Goal: Information Seeking & Learning: Learn about a topic

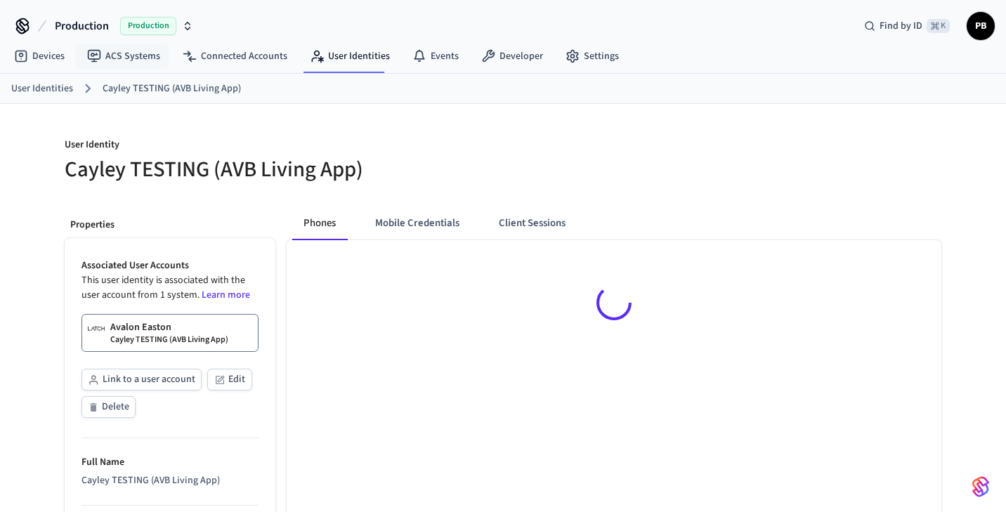
click at [96, 32] on span "Production" at bounding box center [82, 26] width 54 height 17
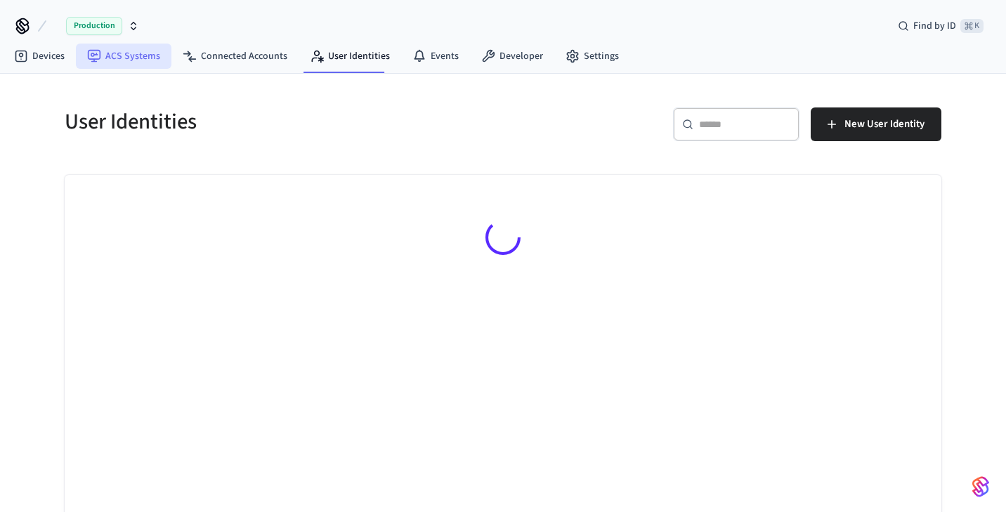
click at [120, 67] on link "ACS Systems" at bounding box center [124, 56] width 96 height 25
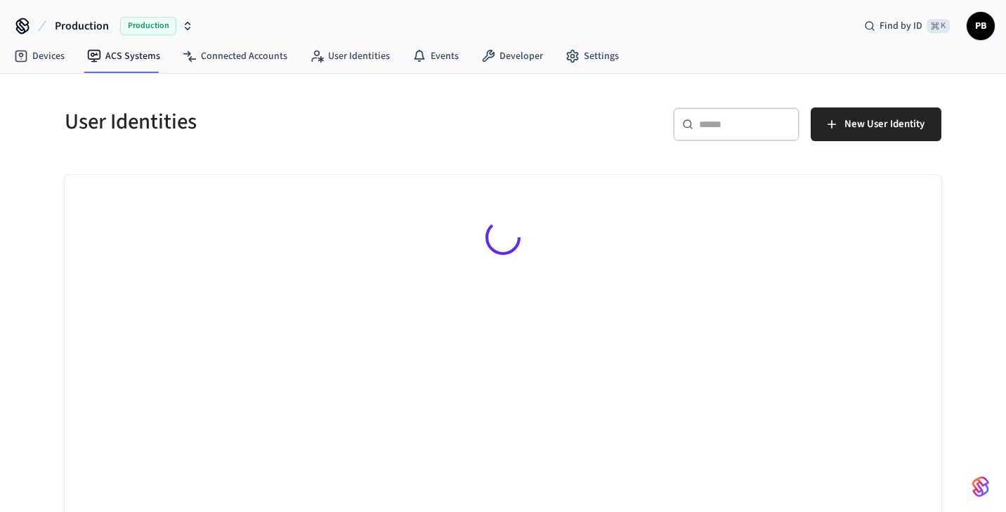
click at [397, 152] on div "User Identities" at bounding box center [271, 122] width 447 height 62
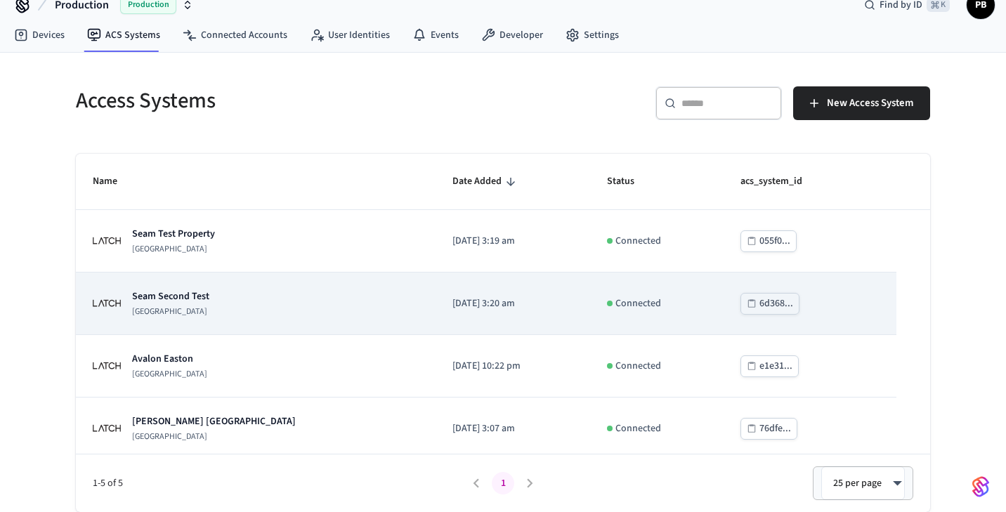
scroll to position [70, 0]
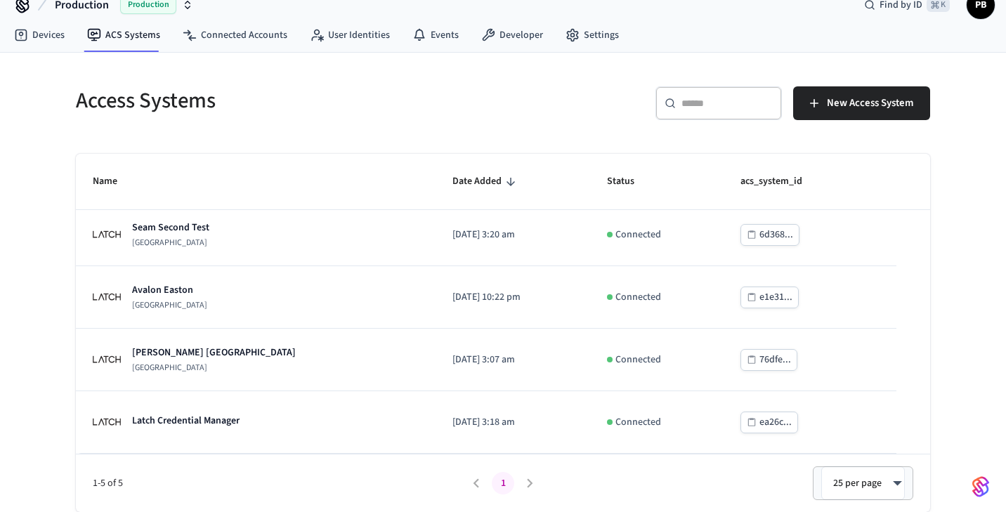
click at [356, 129] on div "Access Systems" at bounding box center [276, 101] width 435 height 62
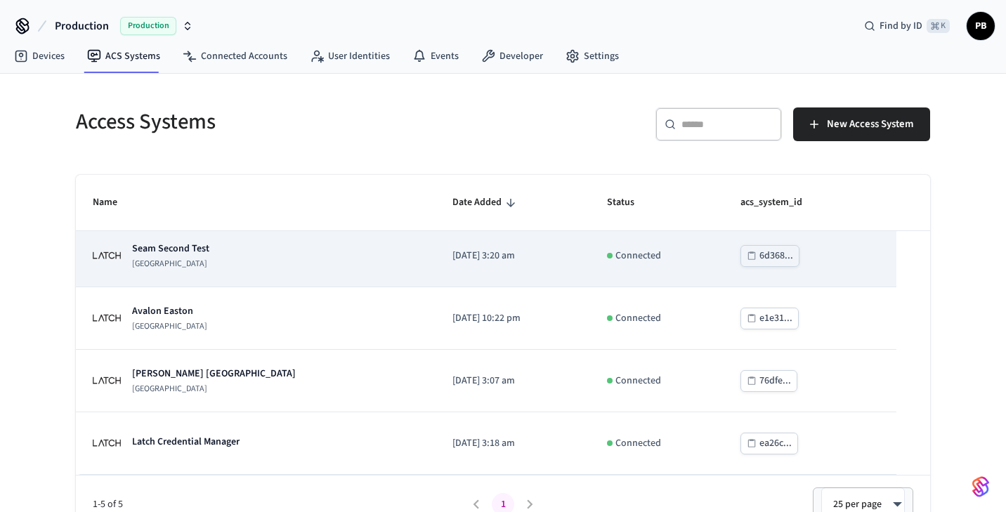
click at [447, 235] on td "2025/05/10 at 3:20 am" at bounding box center [512, 256] width 155 height 63
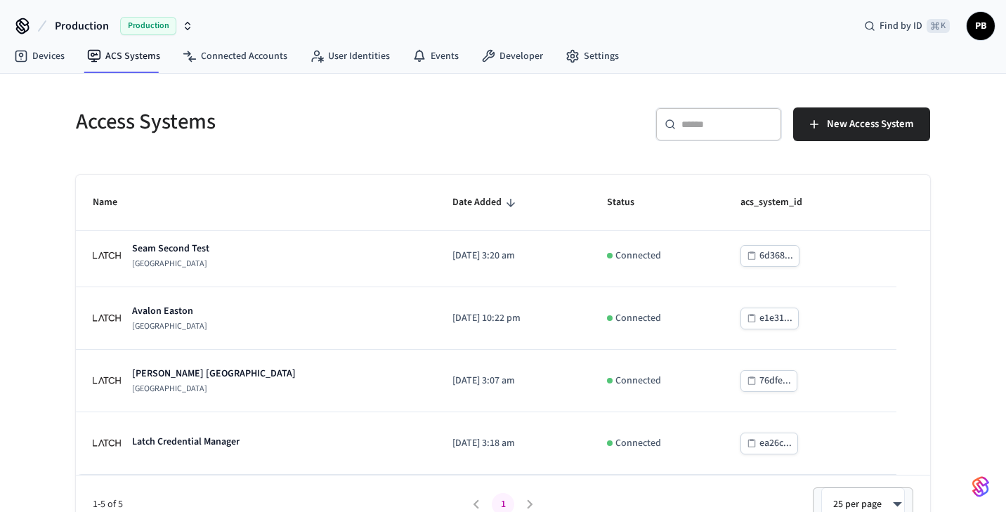
click at [445, 187] on th "Date Added" at bounding box center [512, 203] width 155 height 56
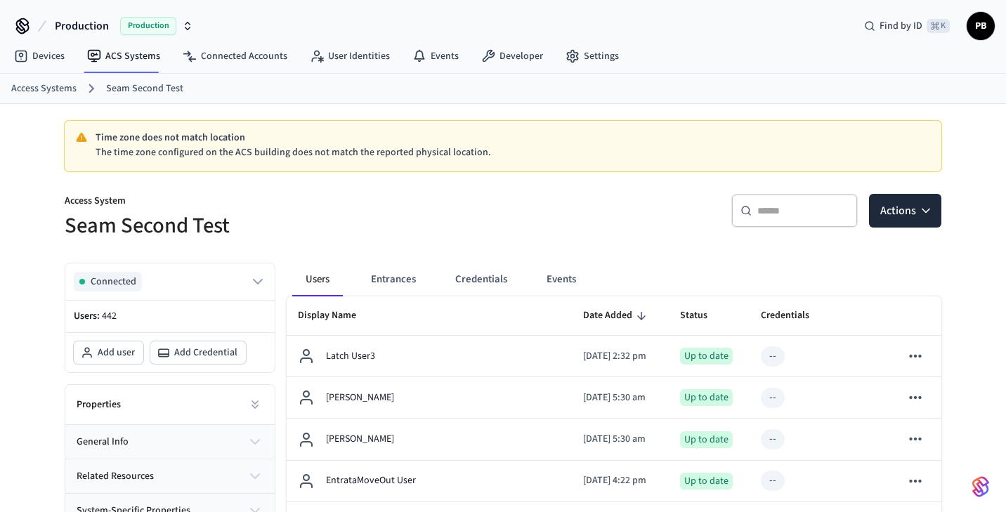
click at [478, 216] on h5 "Seam Second Test" at bounding box center [280, 225] width 430 height 29
click at [502, 234] on div "​ ​ Actions" at bounding box center [718, 208] width 447 height 63
click at [474, 233] on h5 "Seam Second Test" at bounding box center [280, 225] width 430 height 29
click at [799, 205] on input "text" at bounding box center [802, 211] width 91 height 14
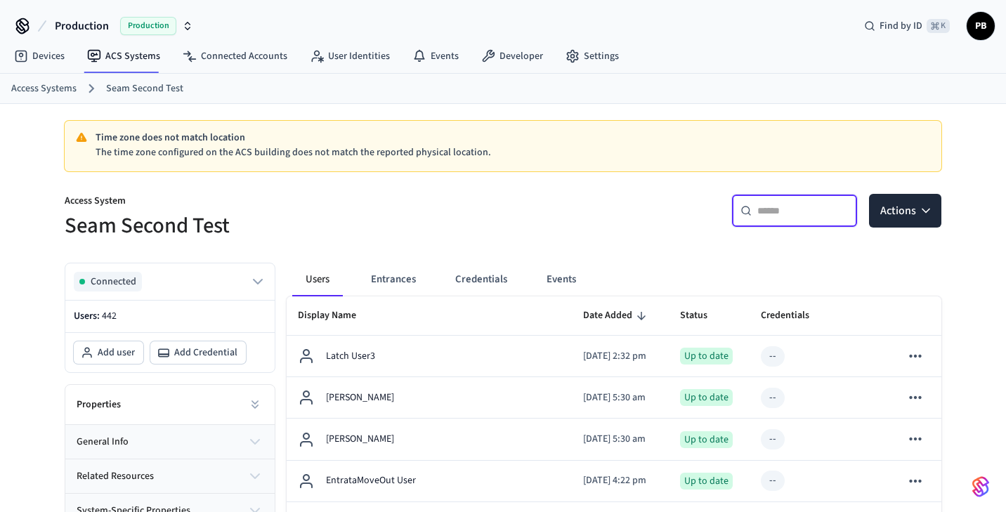
paste input "**********"
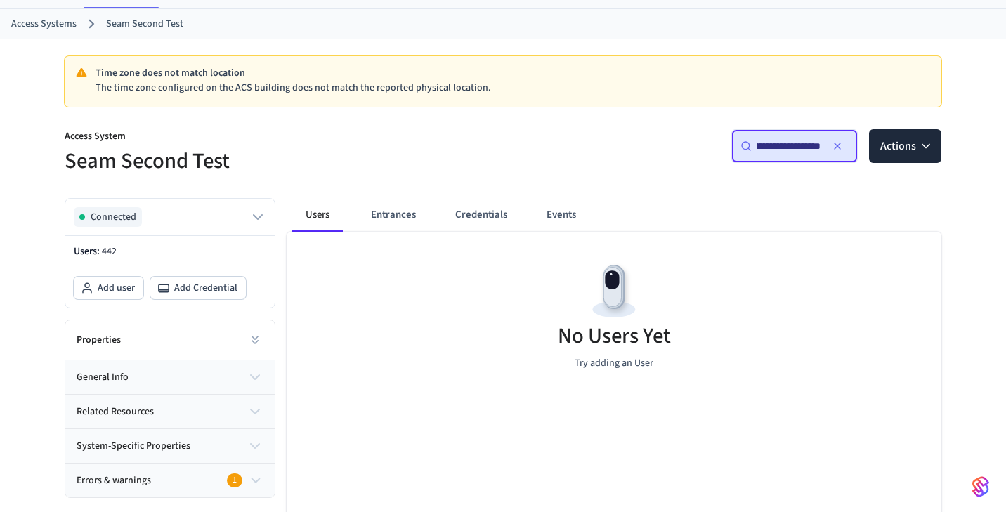
scroll to position [65, 0]
type input "**********"
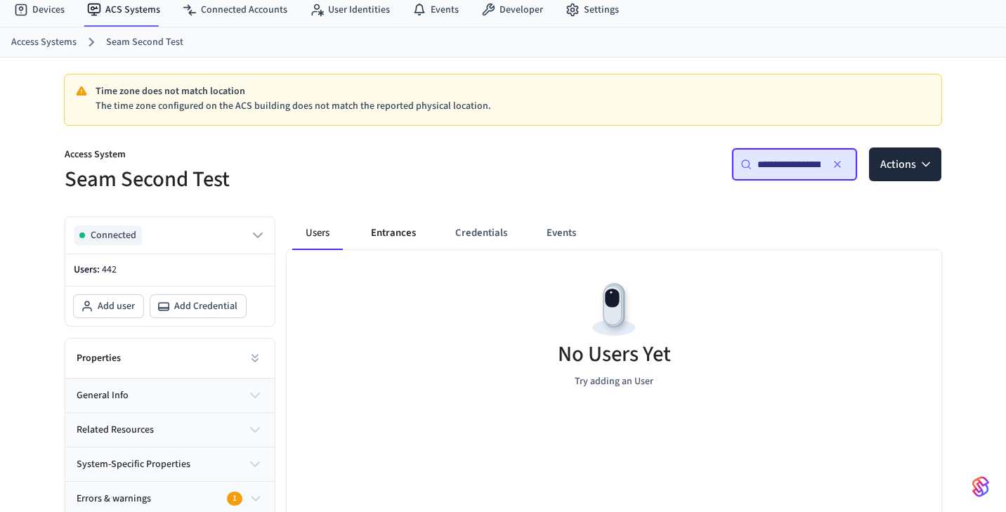
scroll to position [34, 0]
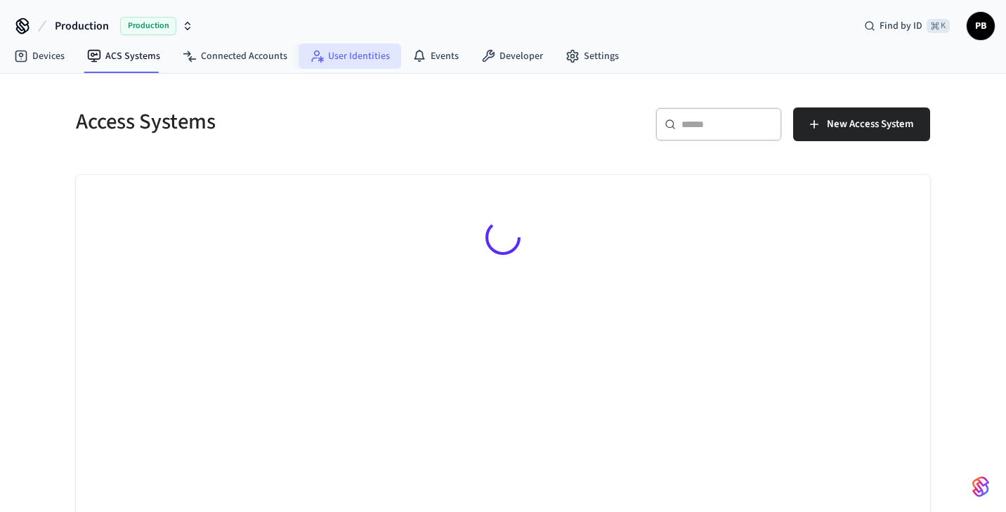
click at [336, 60] on link "User Identities" at bounding box center [350, 56] width 103 height 25
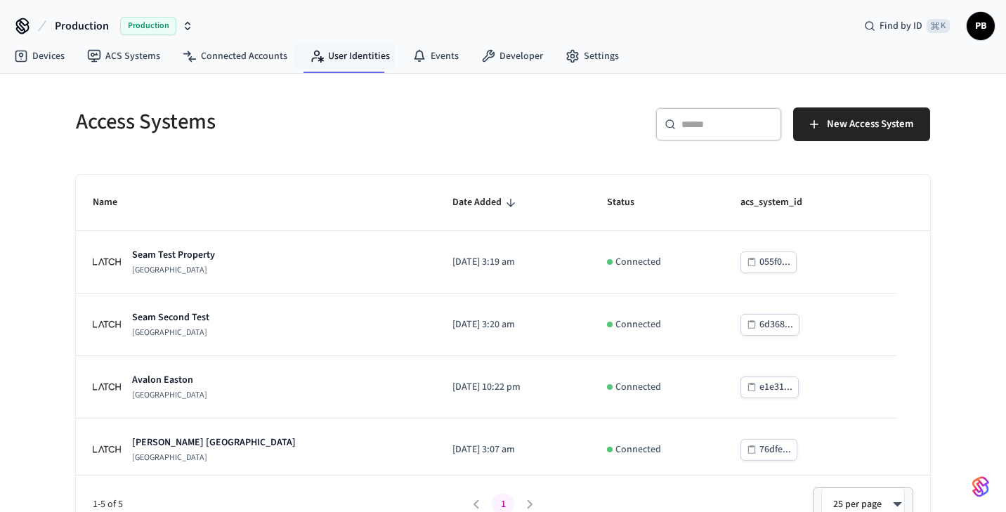
click at [470, 132] on h5 "Access Systems" at bounding box center [285, 121] width 419 height 29
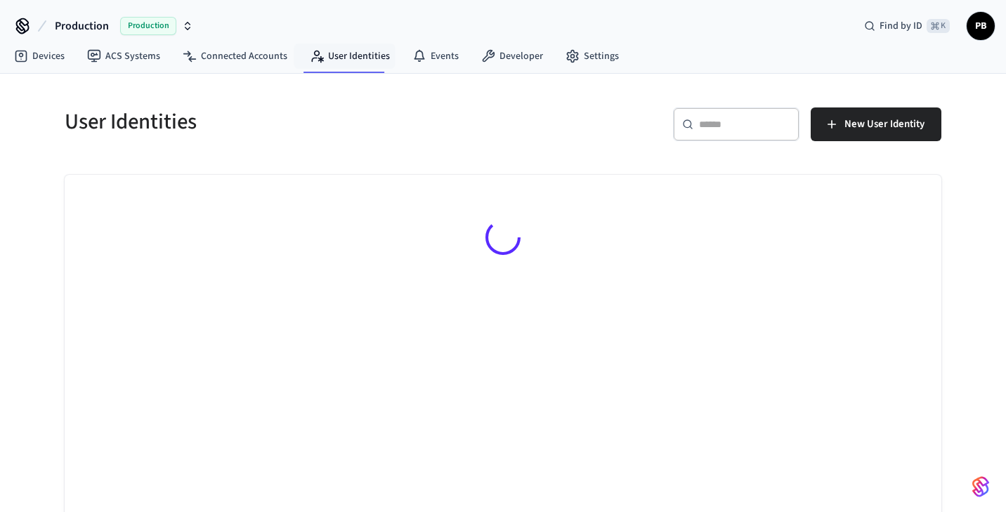
click at [702, 119] on input "text" at bounding box center [744, 124] width 91 height 14
click at [591, 143] on div "​ ​ New User Identity" at bounding box center [726, 129] width 430 height 45
click at [386, 112] on h5 "User Identities" at bounding box center [280, 121] width 430 height 29
click at [389, 133] on h5 "User Identities" at bounding box center [280, 121] width 430 height 29
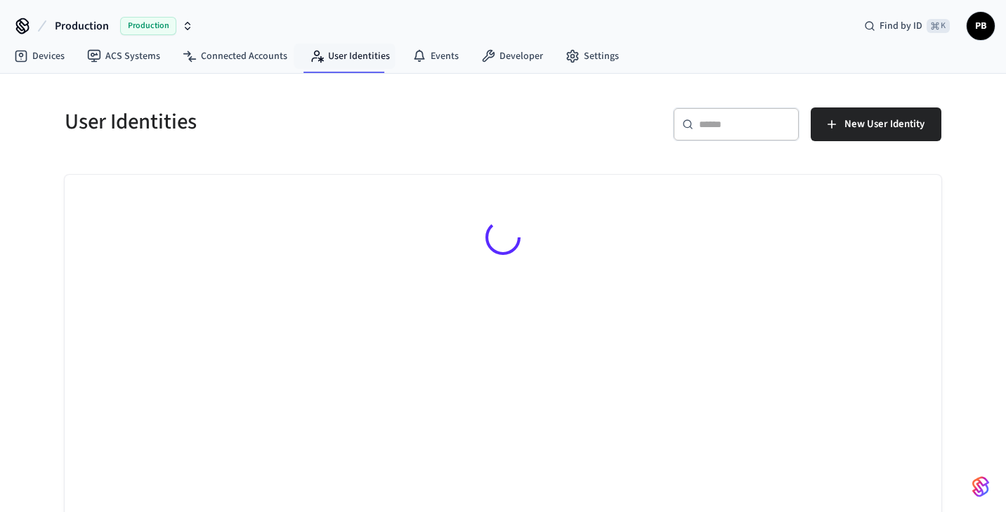
click at [389, 133] on h5 "User Identities" at bounding box center [280, 121] width 430 height 29
click at [164, 148] on div "User Identities" at bounding box center [271, 122] width 447 height 62
click at [178, 122] on h5 "User Identities" at bounding box center [280, 121] width 430 height 29
click at [268, 136] on h5 "User Identities" at bounding box center [280, 121] width 430 height 29
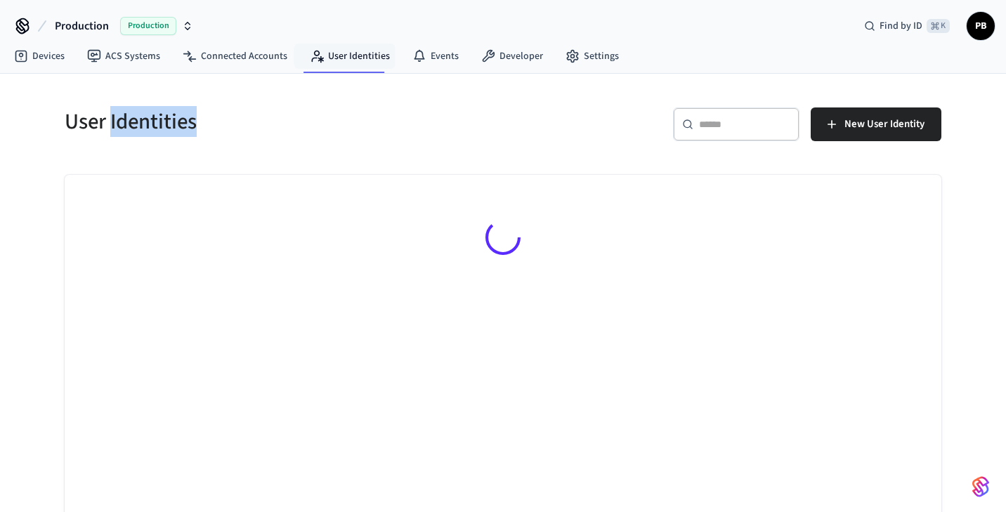
click at [254, 119] on h5 "User Identities" at bounding box center [280, 121] width 430 height 29
drag, startPoint x: 254, startPoint y: 119, endPoint x: 47, endPoint y: 119, distance: 207.2
click at [48, 119] on div "User Identities" at bounding box center [271, 122] width 447 height 62
click at [72, 119] on h5 "User Identities" at bounding box center [280, 121] width 430 height 29
drag, startPoint x: 62, startPoint y: 119, endPoint x: 219, endPoint y: 119, distance: 157.3
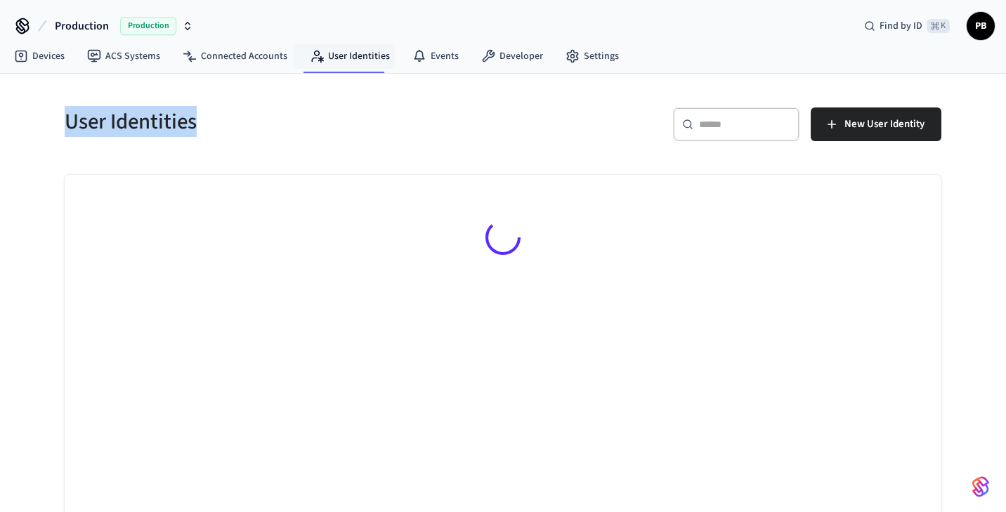
click at [219, 119] on div "User Identities" at bounding box center [271, 122] width 447 height 62
drag, startPoint x: 202, startPoint y: 121, endPoint x: 61, endPoint y: 126, distance: 141.3
click at [61, 126] on div "User Identities" at bounding box center [271, 122] width 447 height 62
click at [237, 120] on h5 "User Identities" at bounding box center [280, 121] width 430 height 29
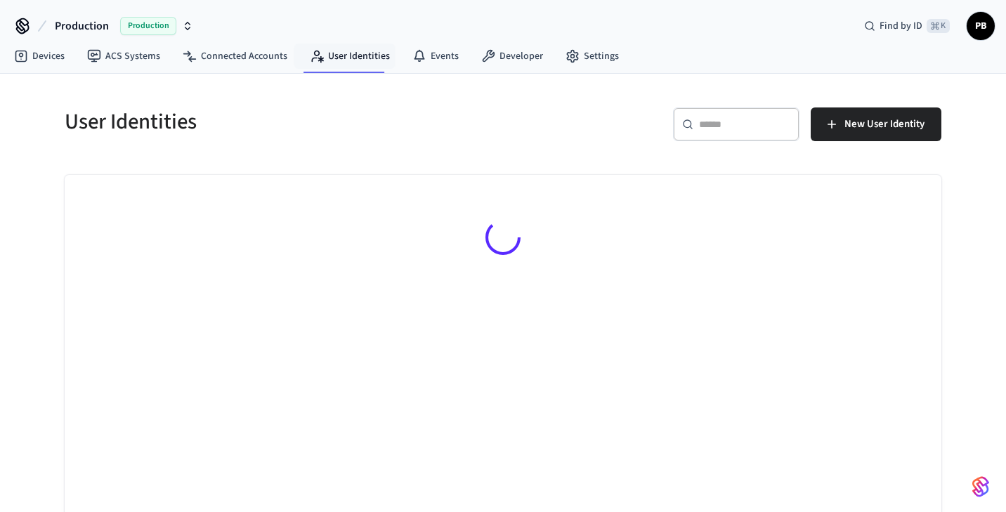
click at [237, 120] on h5 "User Identities" at bounding box center [280, 121] width 430 height 29
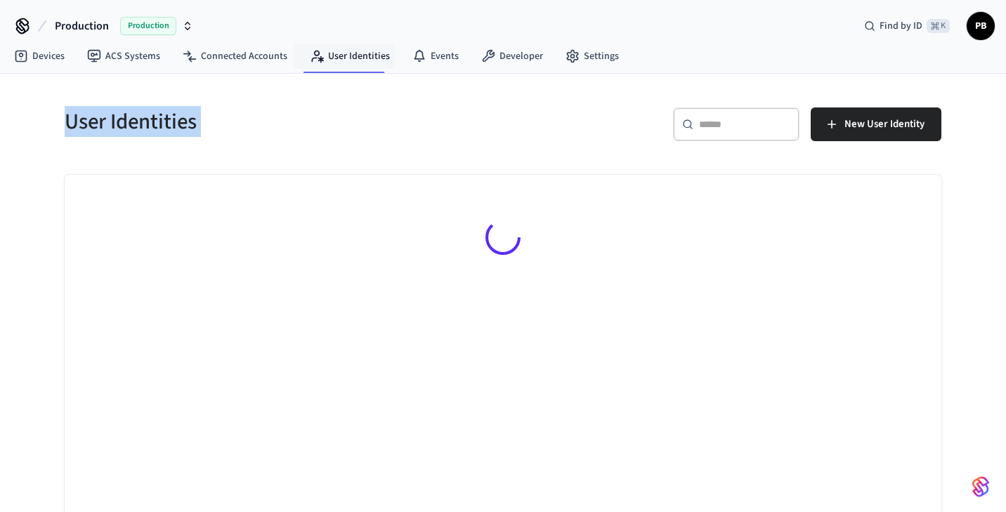
click at [237, 120] on h5 "User Identities" at bounding box center [280, 121] width 430 height 29
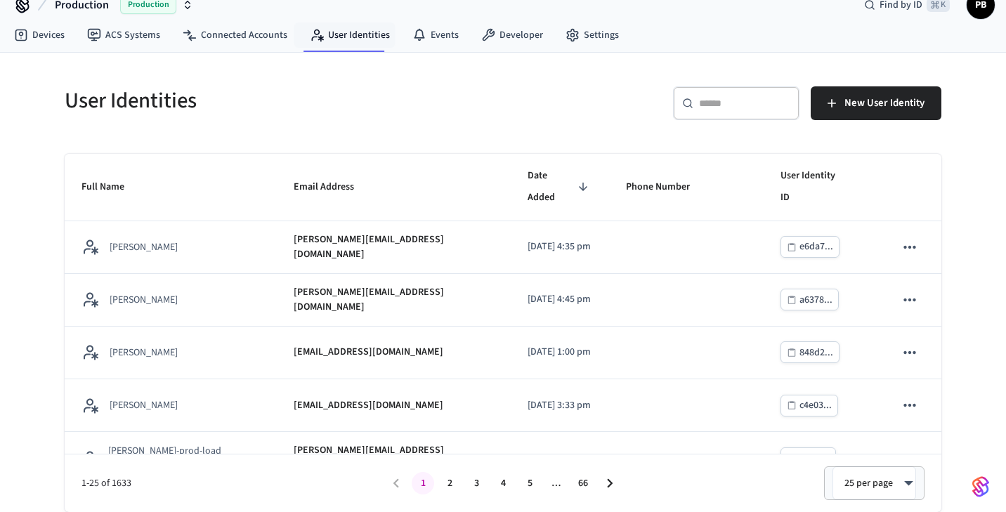
click at [731, 102] on input "text" at bounding box center [744, 103] width 91 height 14
paste input "**********"
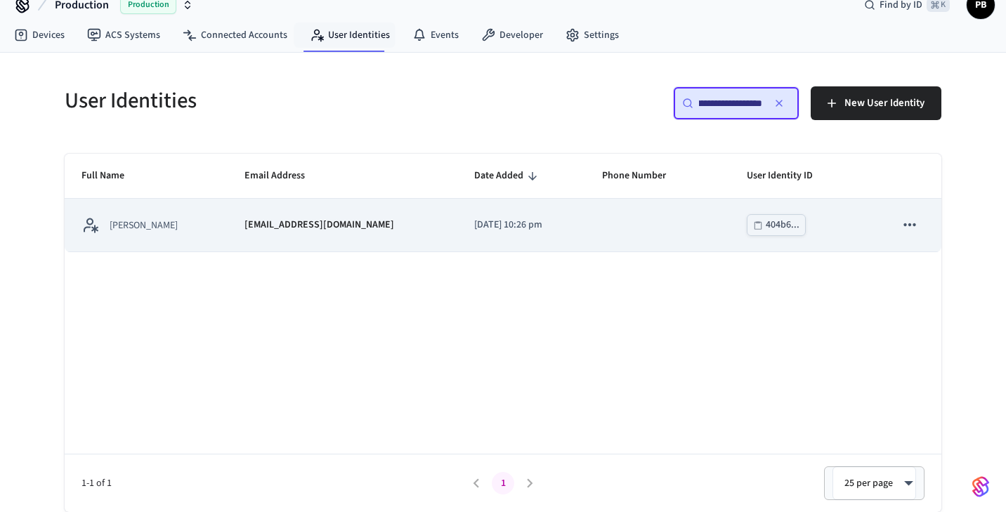
type input "**********"
click at [386, 248] on td "e.erinblake@comcast.net" at bounding box center [343, 225] width 230 height 53
click at [350, 214] on td "e.erinblake@comcast.net" at bounding box center [343, 225] width 230 height 53
click at [175, 216] on div "Erin Blake" at bounding box center [145, 225] width 129 height 18
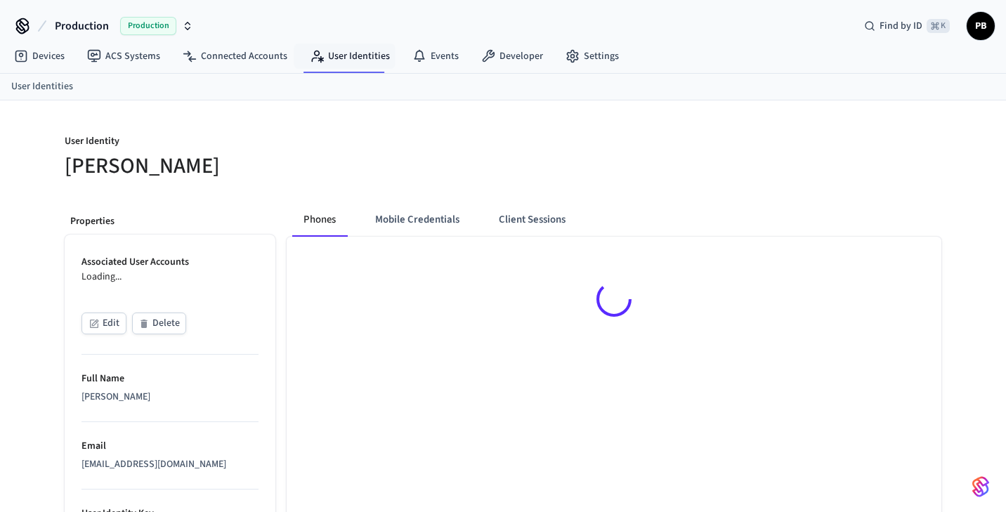
click at [905, 216] on div "Phones Mobile Credentials Client Sessions" at bounding box center [614, 220] width 655 height 34
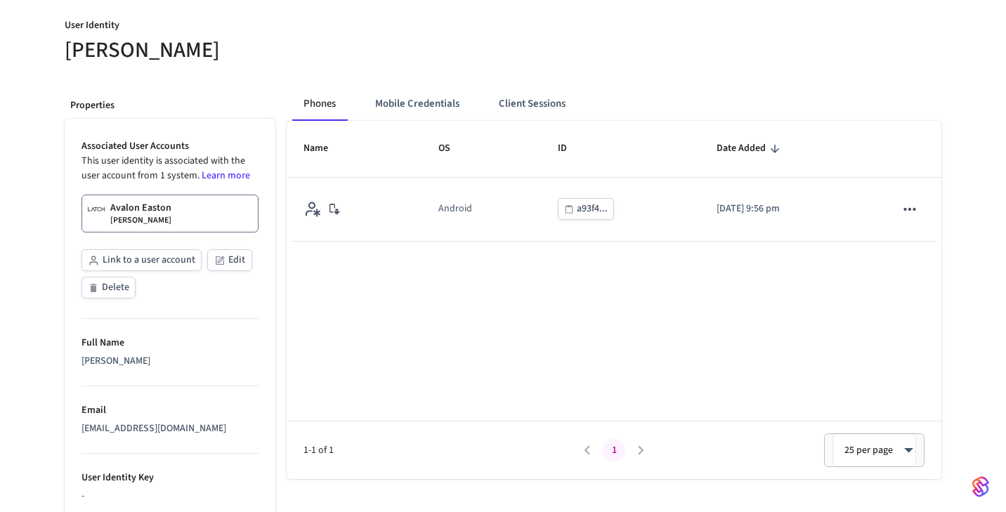
scroll to position [115, 0]
click at [502, 110] on button "Client Sessions" at bounding box center [531, 105] width 89 height 34
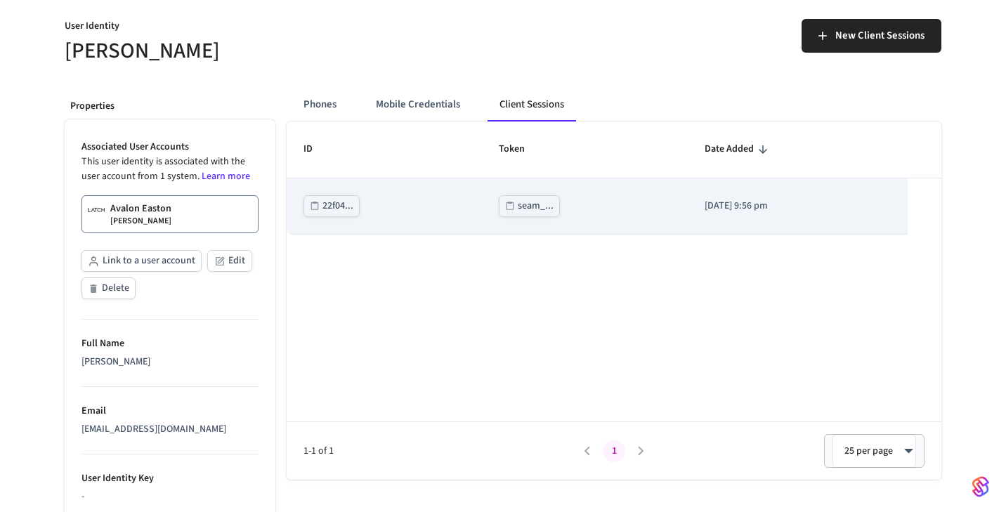
click at [427, 203] on td "22f04..." at bounding box center [384, 206] width 195 height 56
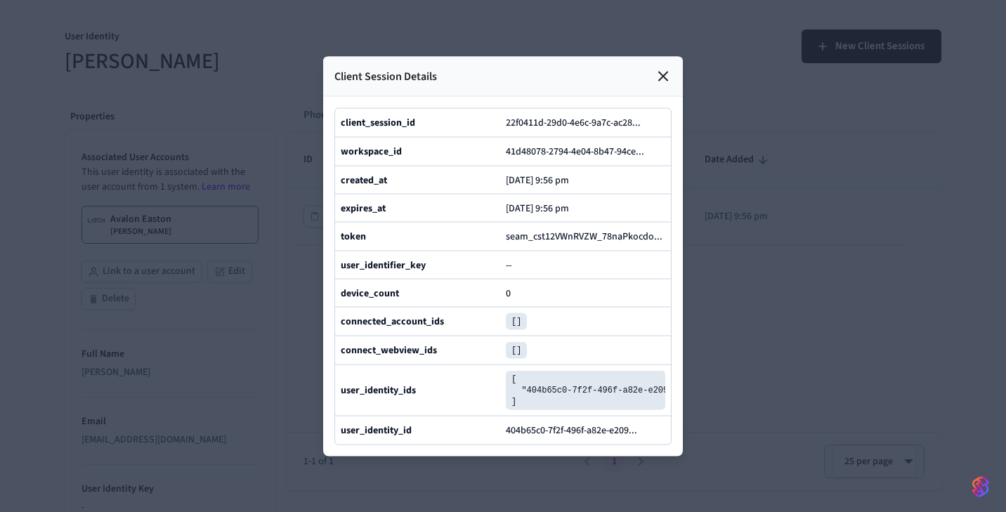
scroll to position [99, 0]
drag, startPoint x: 511, startPoint y: 295, endPoint x: 494, endPoint y: 295, distance: 16.9
click at [494, 295] on div "device_count 0" at bounding box center [503, 292] width 336 height 28
click at [568, 294] on div "0" at bounding box center [585, 292] width 159 height 16
click at [664, 74] on icon at bounding box center [663, 76] width 8 height 8
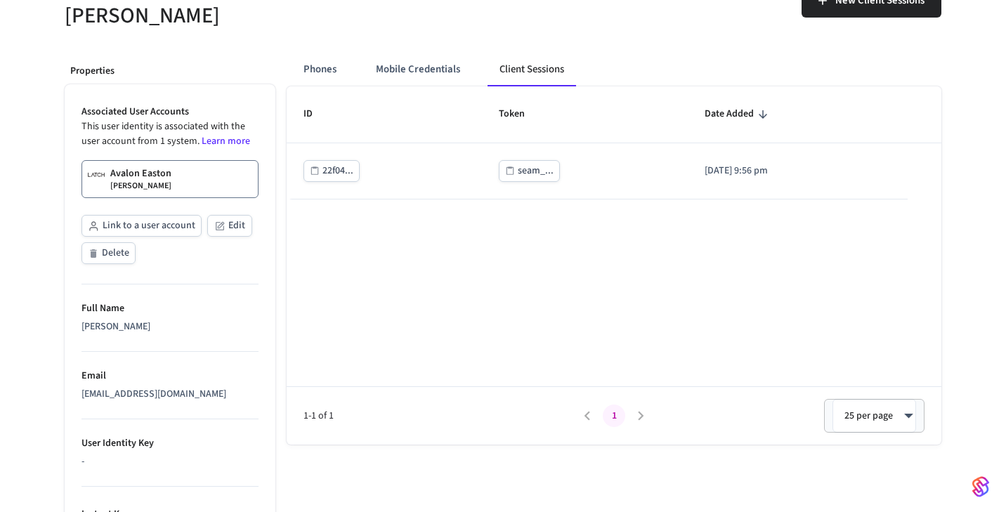
scroll to position [151, 0]
click at [410, 70] on button "Mobile Credentials" at bounding box center [418, 69] width 107 height 34
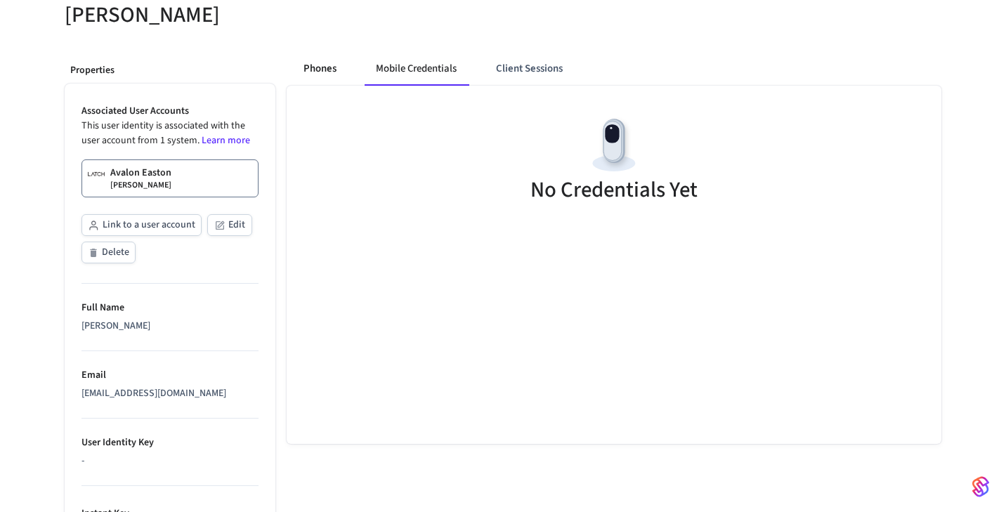
click at [329, 72] on button "Phones" at bounding box center [319, 69] width 55 height 34
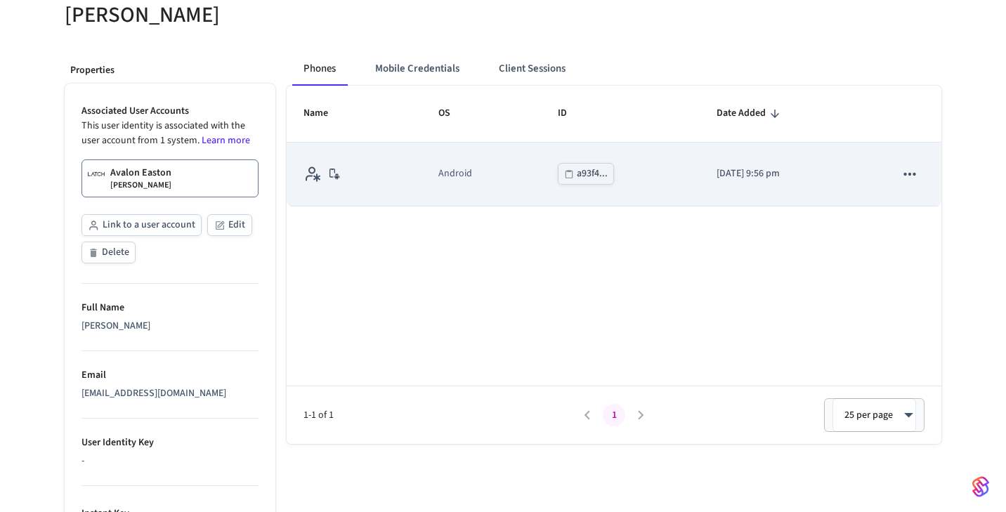
click at [421, 185] on td "Android" at bounding box center [480, 175] width 119 height 64
click at [905, 167] on icon "sticky table" at bounding box center [910, 174] width 18 height 18
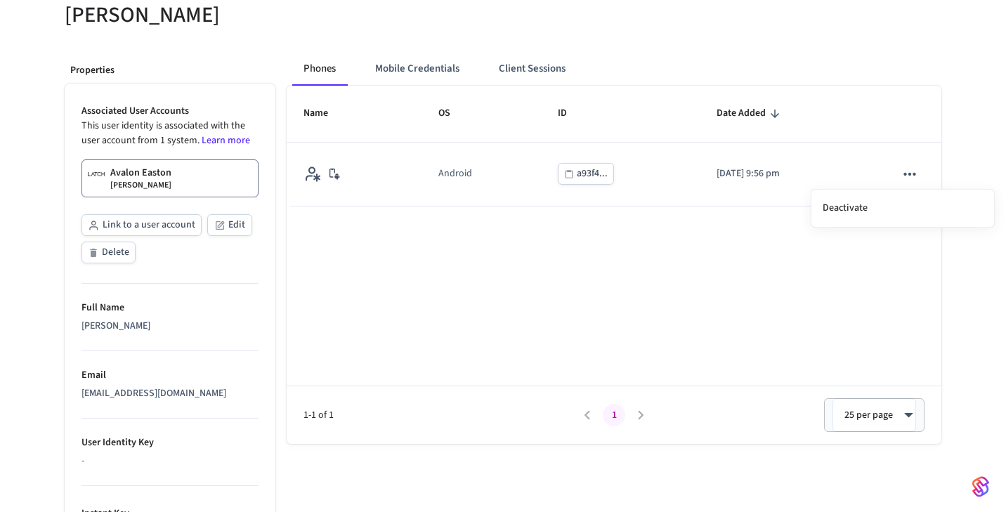
click at [833, 164] on div at bounding box center [503, 256] width 1006 height 512
click at [833, 164] on td "2025/08/19 at 9:56 pm" at bounding box center [789, 175] width 178 height 64
click at [551, 344] on div "Name OS ID Date Added Android a93f4... 2025/08/19 at 9:56 pm 1-1 of 1 1 25 per …" at bounding box center [614, 265] width 655 height 358
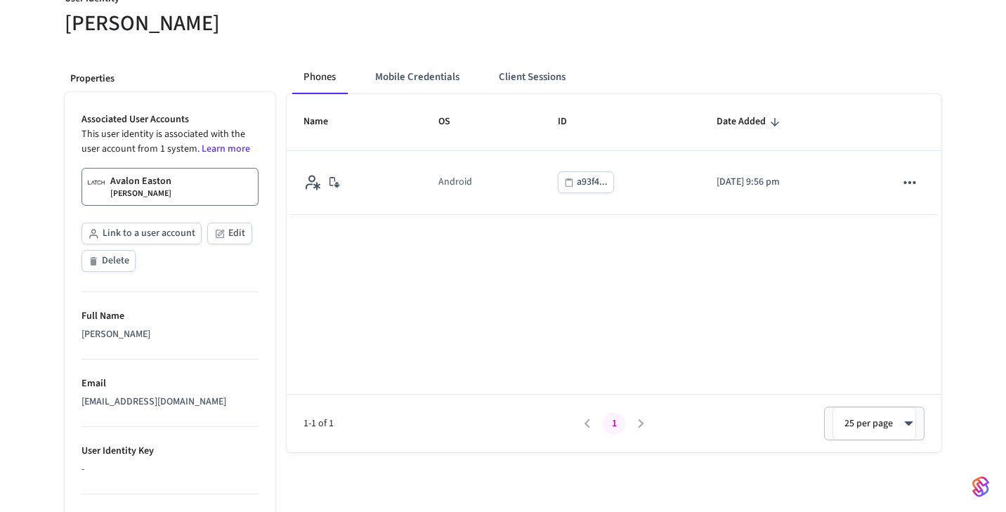
scroll to position [0, 0]
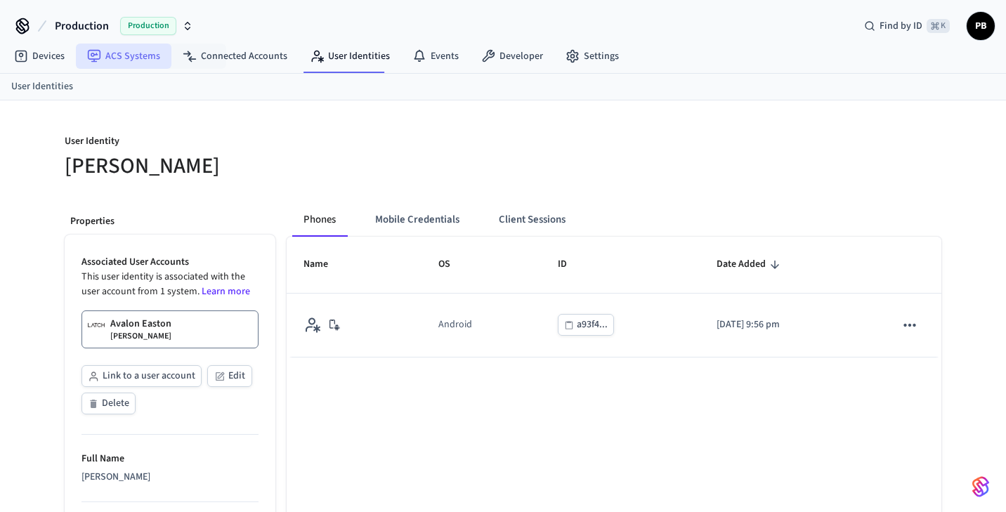
click at [159, 65] on link "ACS Systems" at bounding box center [124, 56] width 96 height 25
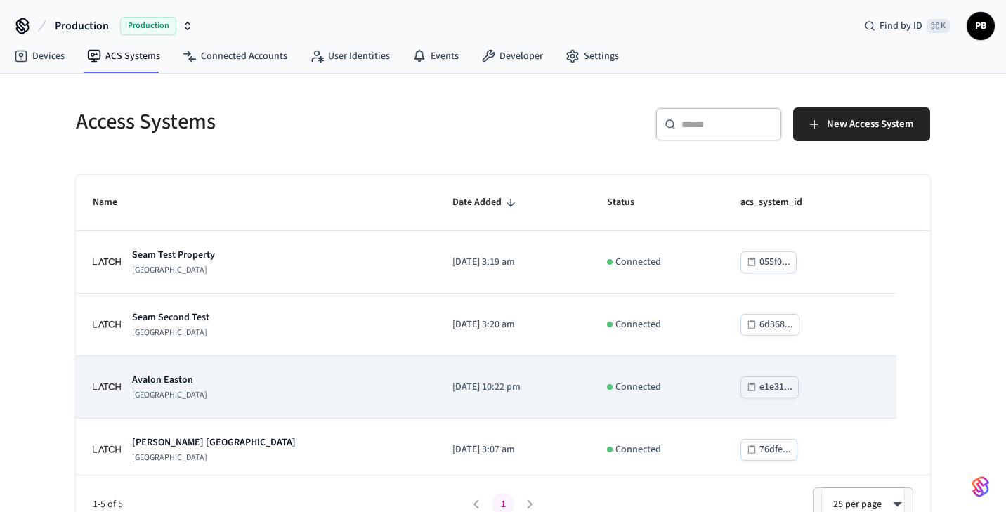
click at [214, 372] on td "Avalon Easton Latch Building" at bounding box center [256, 387] width 360 height 63
click at [146, 382] on p "Avalon Easton" at bounding box center [169, 380] width 75 height 14
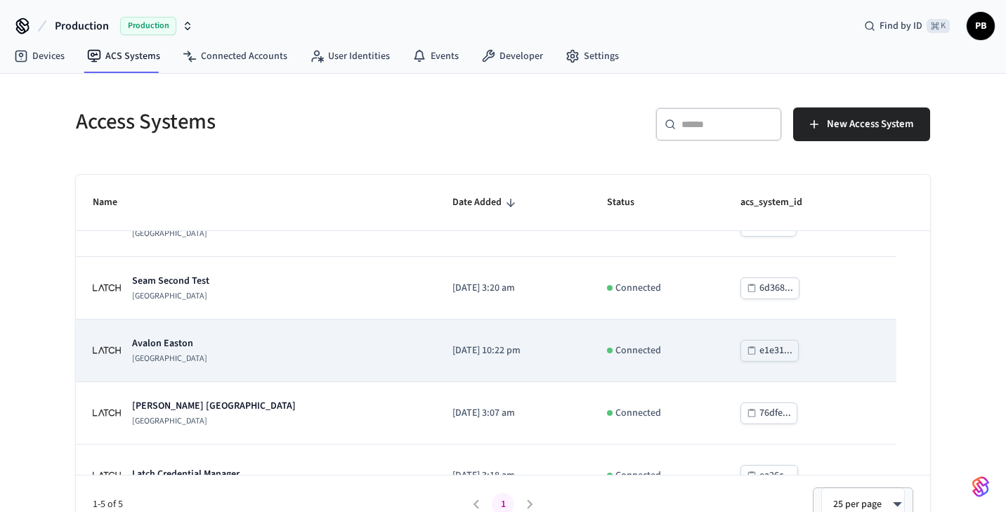
scroll to position [70, 0]
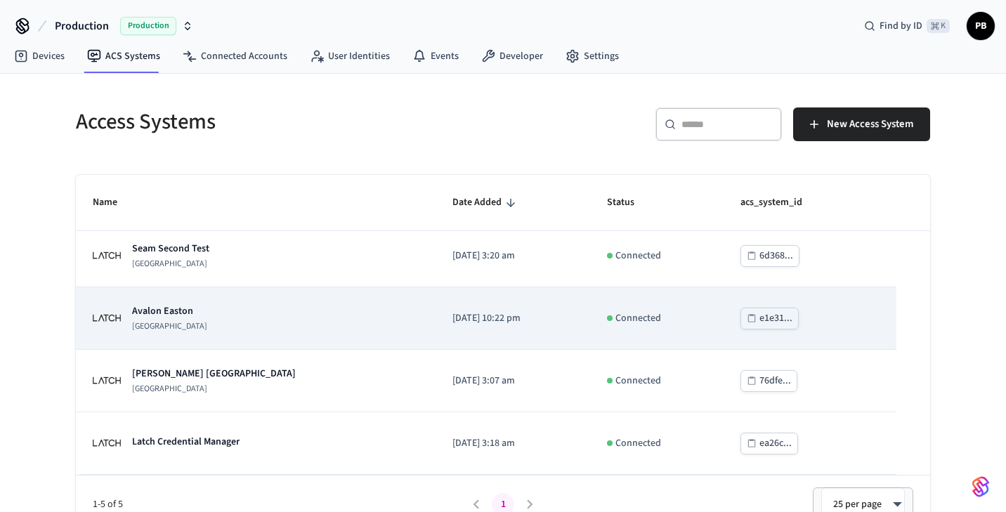
click at [161, 307] on p "Avalon Easton" at bounding box center [169, 311] width 75 height 14
click at [262, 310] on div "Avalon Easton Latch Building" at bounding box center [256, 318] width 326 height 28
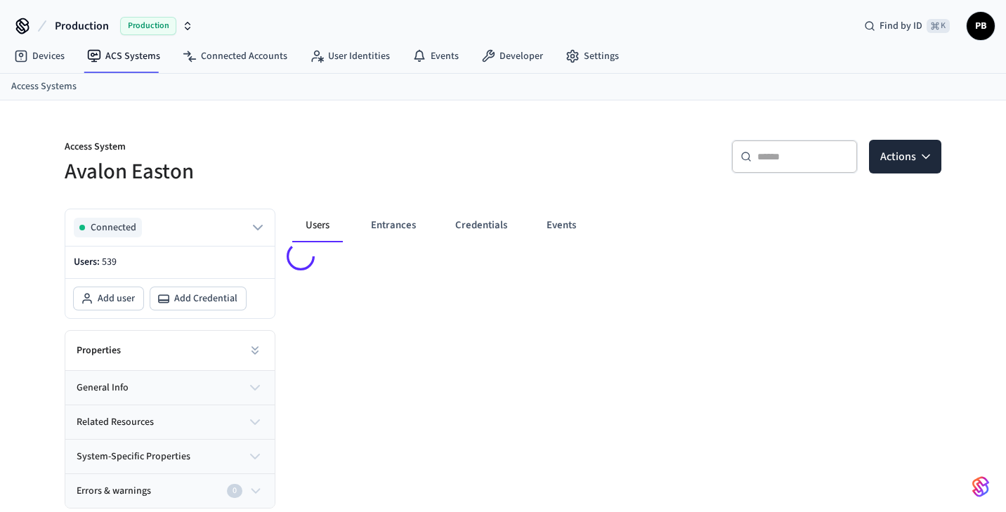
scroll to position [19, 0]
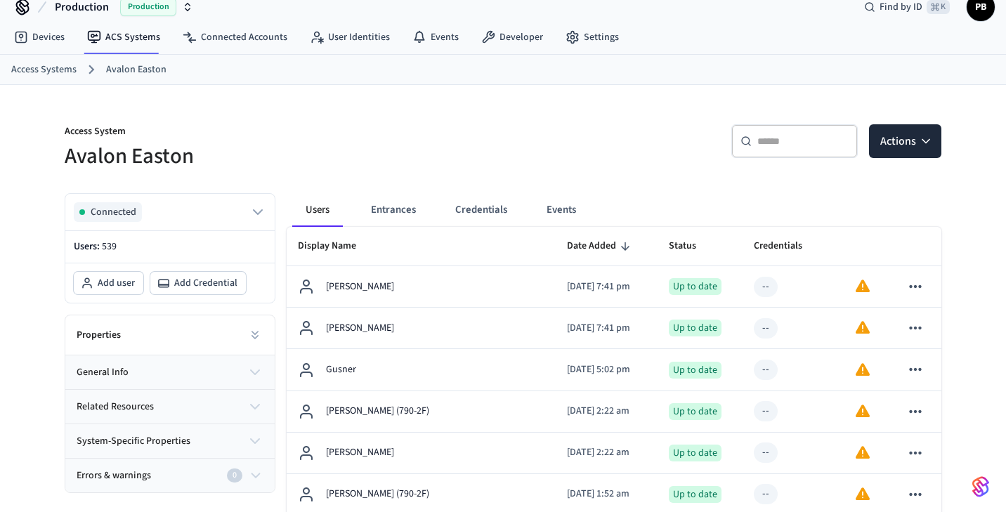
click at [253, 473] on icon "button" at bounding box center [255, 475] width 15 height 17
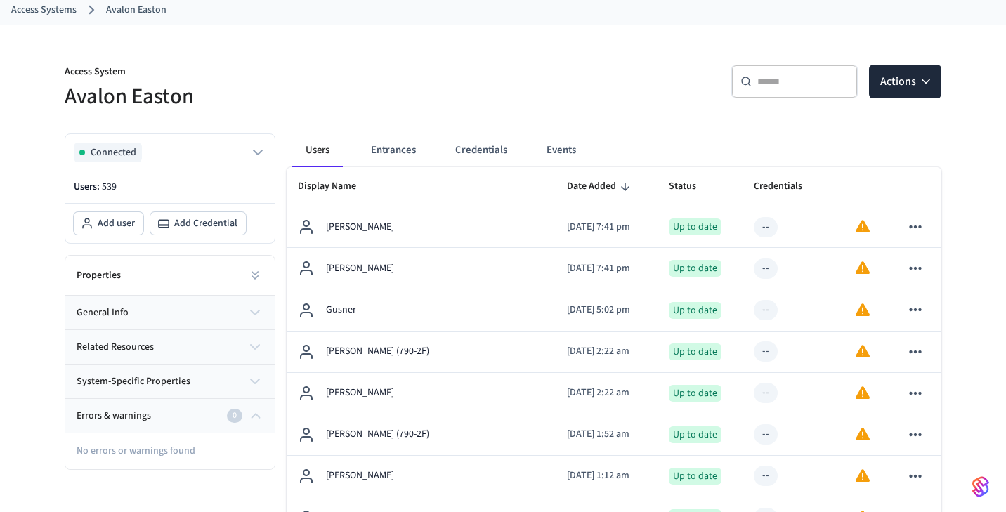
scroll to position [76, 0]
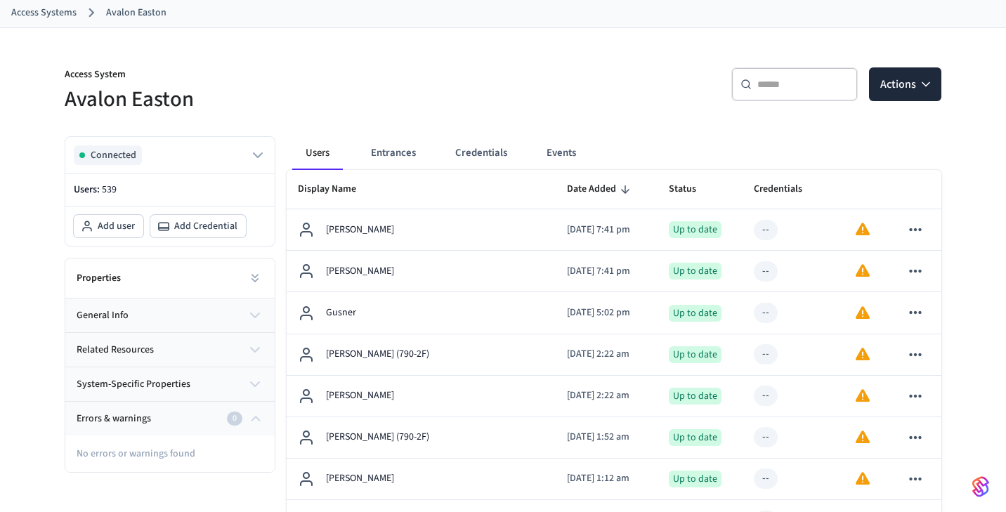
click at [745, 72] on div "​ ​" at bounding box center [794, 84] width 126 height 34
paste input "**********"
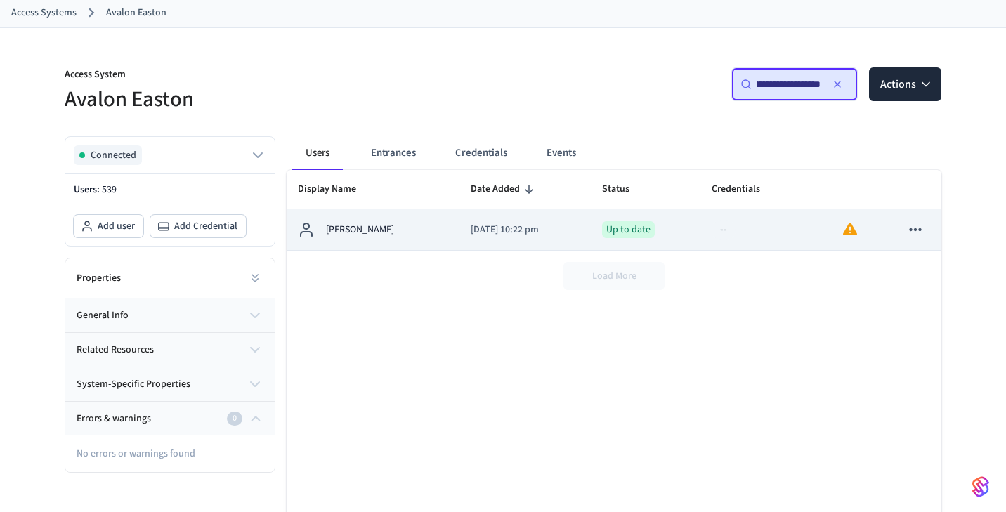
type input "**********"
click at [392, 221] on td "Erin Blake" at bounding box center [373, 229] width 173 height 41
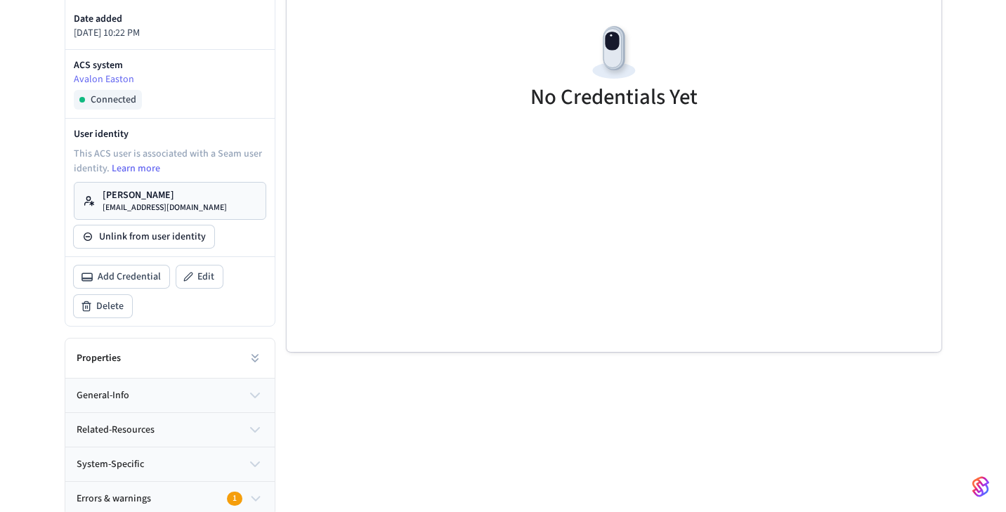
scroll to position [353, 0]
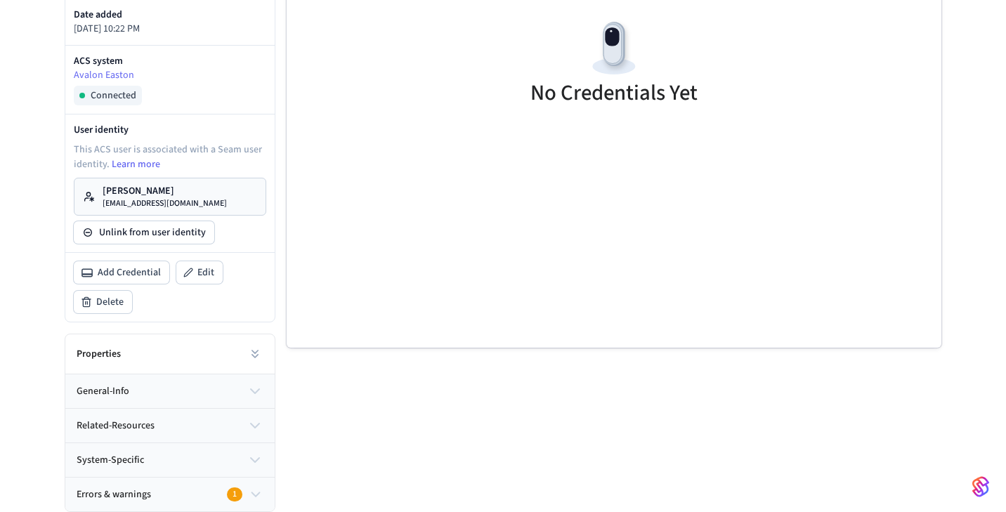
click at [262, 497] on icon "button" at bounding box center [255, 494] width 15 height 17
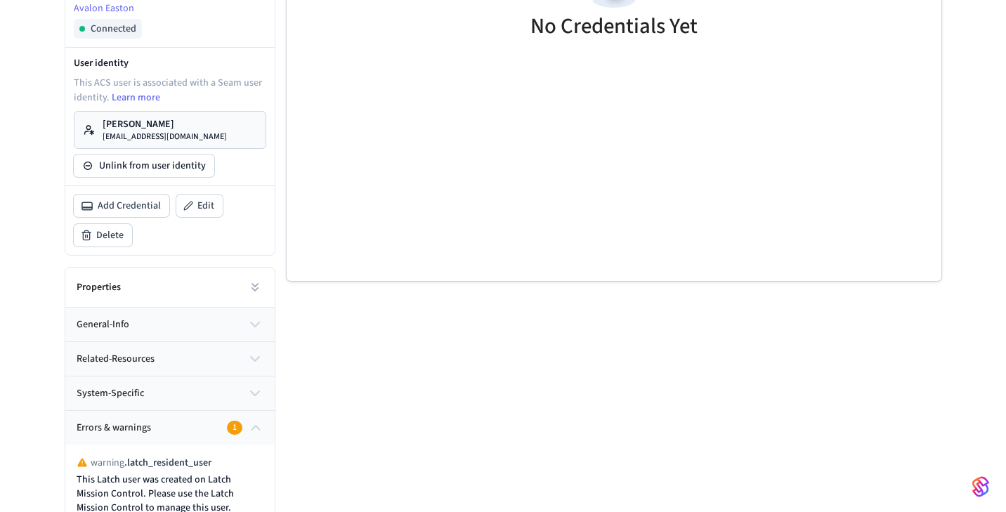
scroll to position [435, 0]
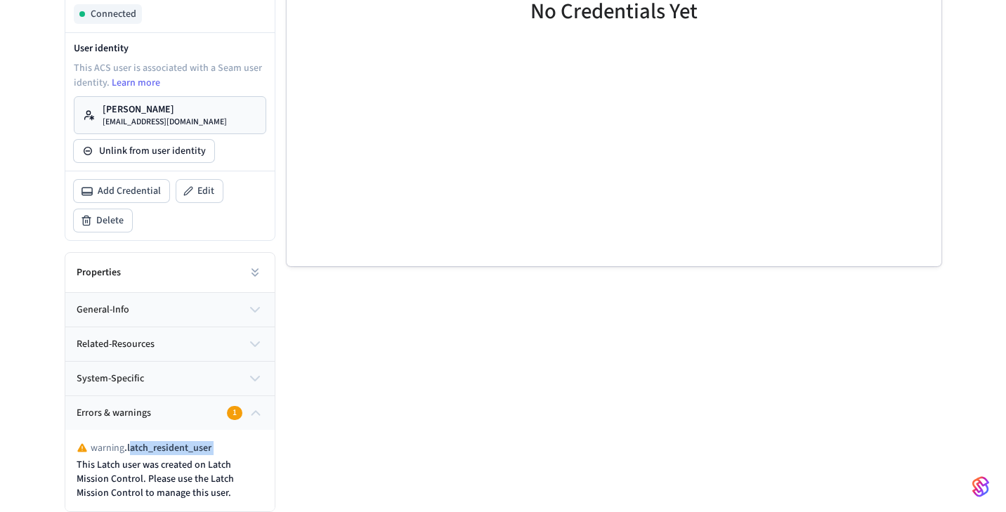
drag, startPoint x: 130, startPoint y: 448, endPoint x: 232, endPoint y: 447, distance: 101.9
click at [232, 447] on div "warning . latch_resident_user This Latch user was created on Latch Mission Cont…" at bounding box center [170, 470] width 187 height 59
click at [166, 462] on p "This Latch user was created on Latch Mission Control. Please use the Latch Miss…" at bounding box center [170, 479] width 187 height 42
drag, startPoint x: 149, startPoint y: 463, endPoint x: 114, endPoint y: 478, distance: 37.4
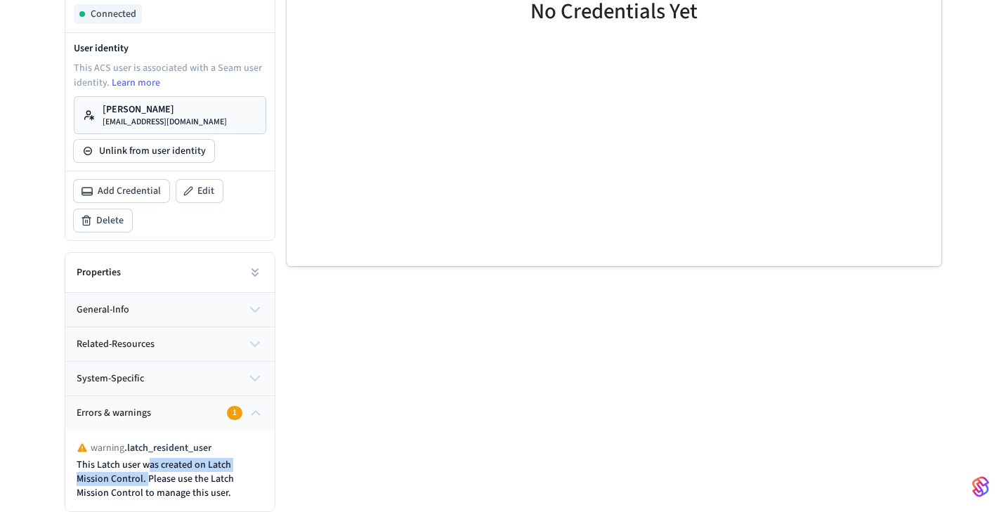
click at [114, 478] on p "This Latch user was created on Latch Mission Control. Please use the Latch Miss…" at bounding box center [170, 479] width 187 height 42
click at [161, 476] on p "This Latch user was created on Latch Mission Control. Please use the Latch Miss…" at bounding box center [170, 479] width 187 height 42
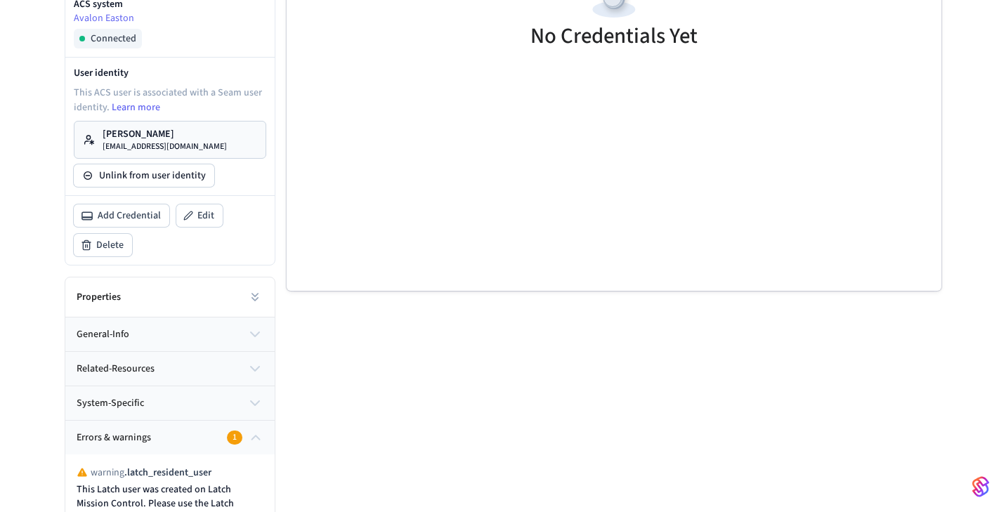
click at [159, 402] on button "system-specific" at bounding box center [169, 403] width 209 height 34
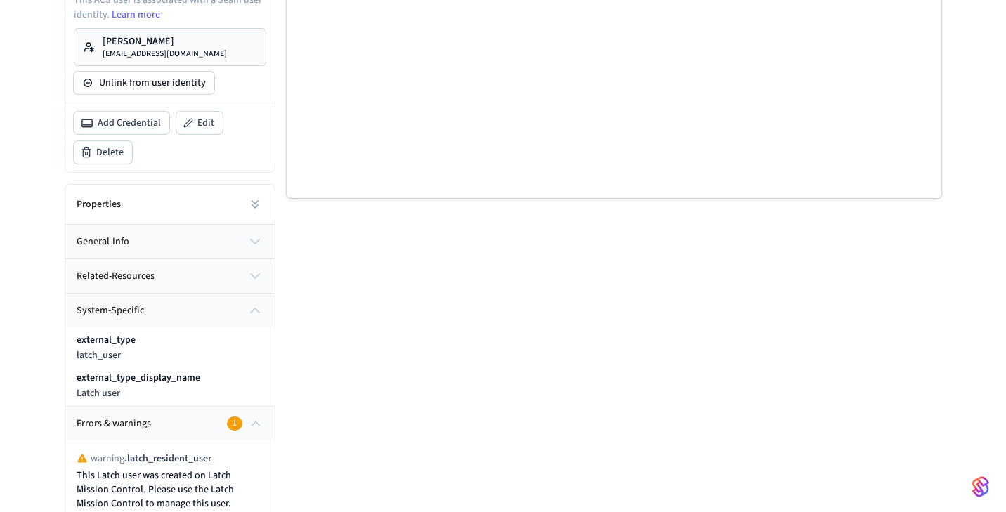
scroll to position [504, 0]
click at [187, 268] on button "related-resources" at bounding box center [169, 275] width 209 height 34
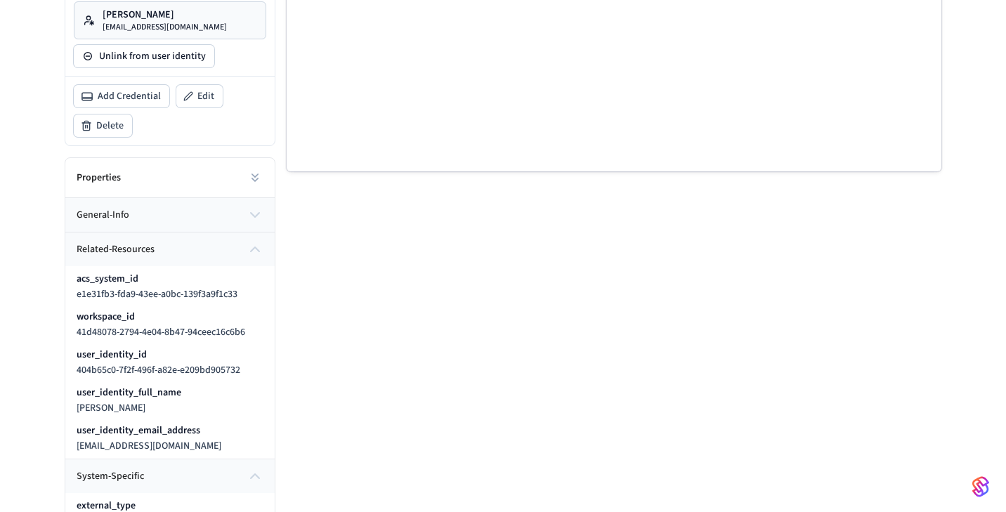
scroll to position [532, 0]
click at [188, 220] on button "general-info" at bounding box center [169, 213] width 209 height 34
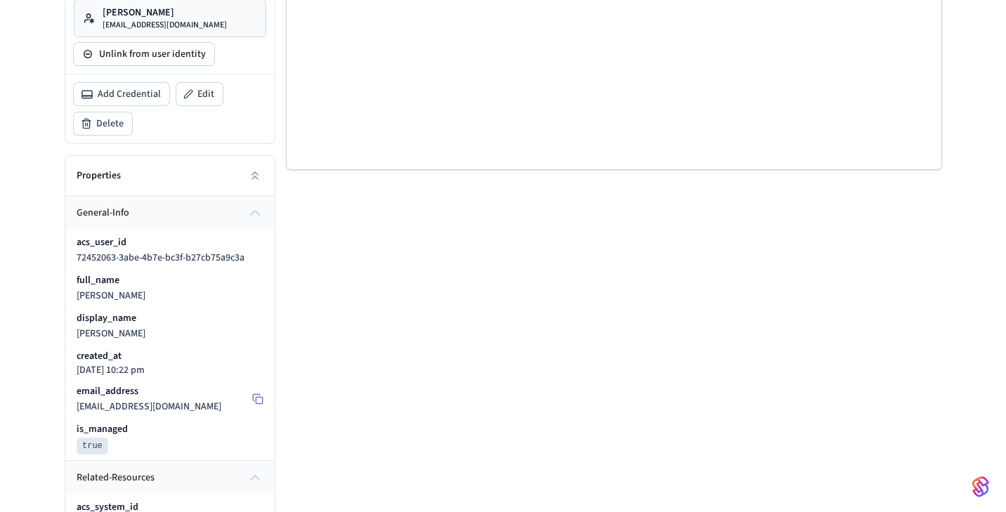
click at [144, 402] on span "e.erinblake@comcast.net" at bounding box center [149, 407] width 145 height 14
click at [152, 398] on div "email_address e.erinblake@comcast.net" at bounding box center [149, 399] width 145 height 30
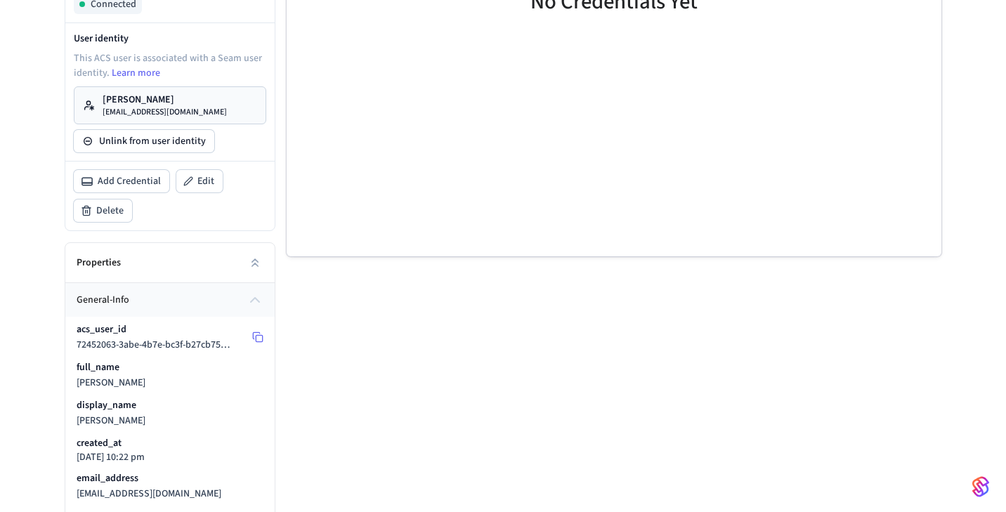
scroll to position [443, 0]
click at [183, 254] on div "Properties" at bounding box center [169, 264] width 209 height 40
click at [240, 270] on div "Properties" at bounding box center [169, 264] width 209 height 40
click at [251, 265] on icon at bounding box center [255, 264] width 14 height 14
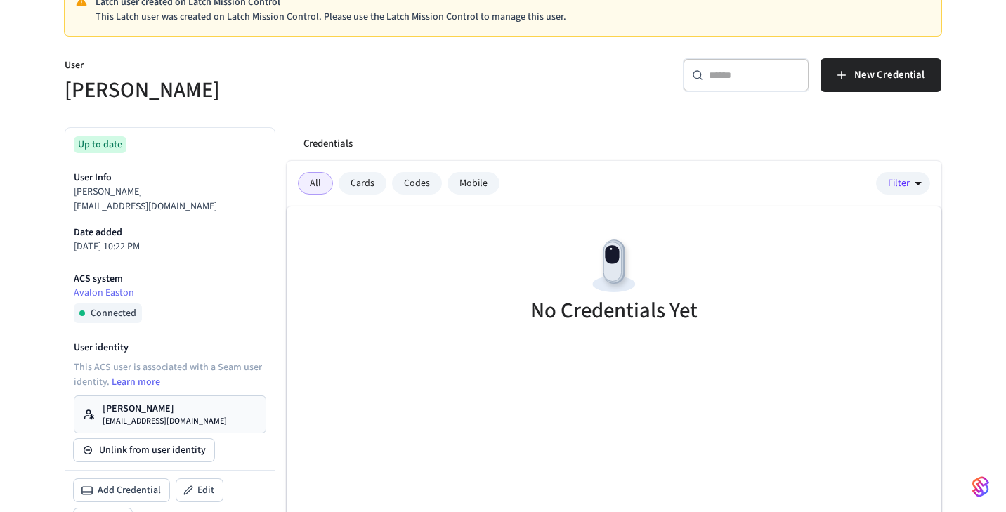
scroll to position [129, 0]
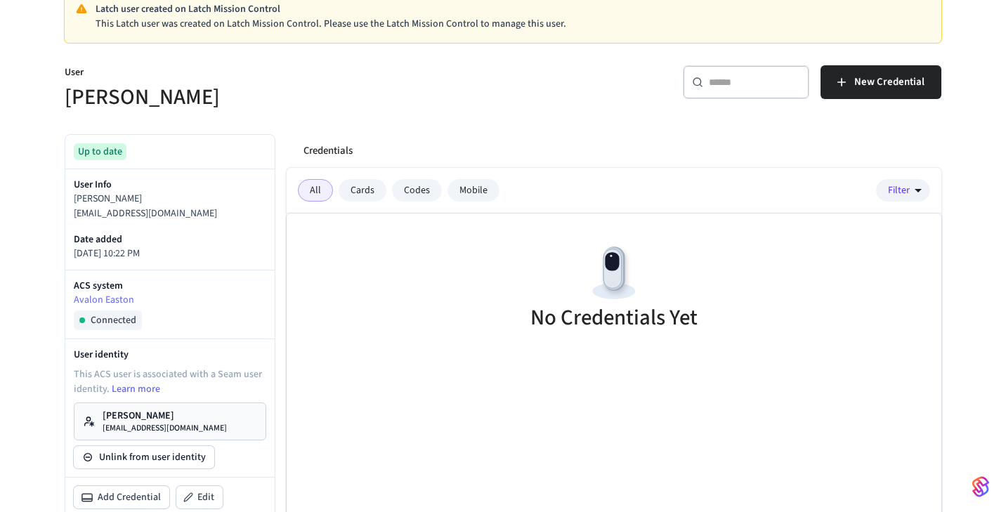
click at [492, 136] on div "Credentials" at bounding box center [616, 151] width 649 height 34
click at [165, 211] on p "e.erinblake@comcast.net" at bounding box center [170, 214] width 192 height 15
click at [187, 228] on div "User Info Erin Blake e.erinblake@comcast.net Date added 2025/07/24 at 10:22 PM" at bounding box center [169, 219] width 209 height 100
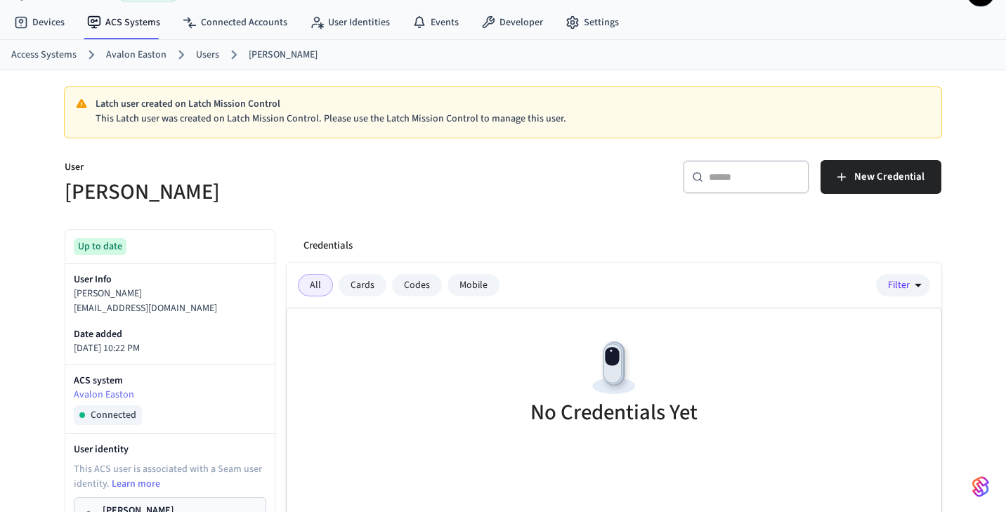
scroll to position [30, 0]
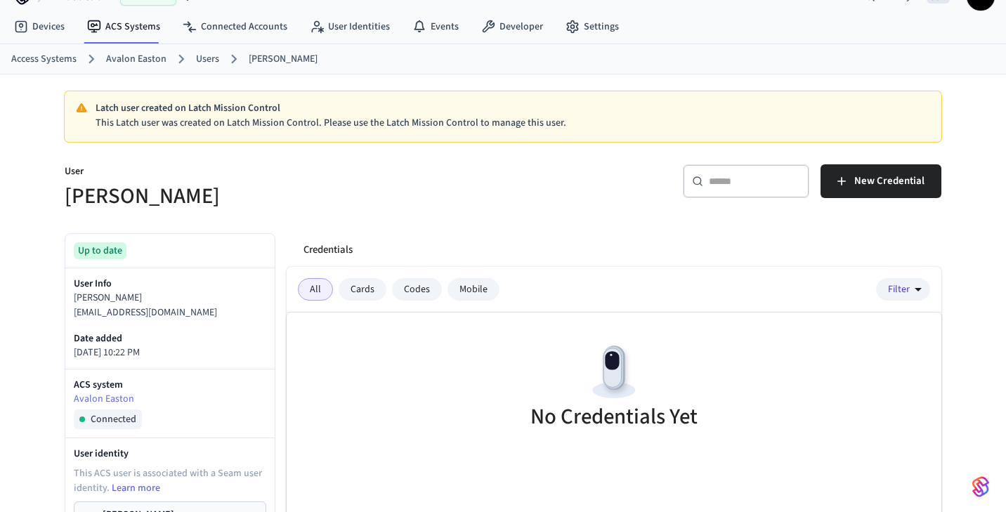
click at [105, 67] on ol "Access Systems Avalon Easton Users Erin Blake" at bounding box center [508, 59] width 995 height 18
click at [128, 57] on link "Avalon Easton" at bounding box center [136, 59] width 60 height 15
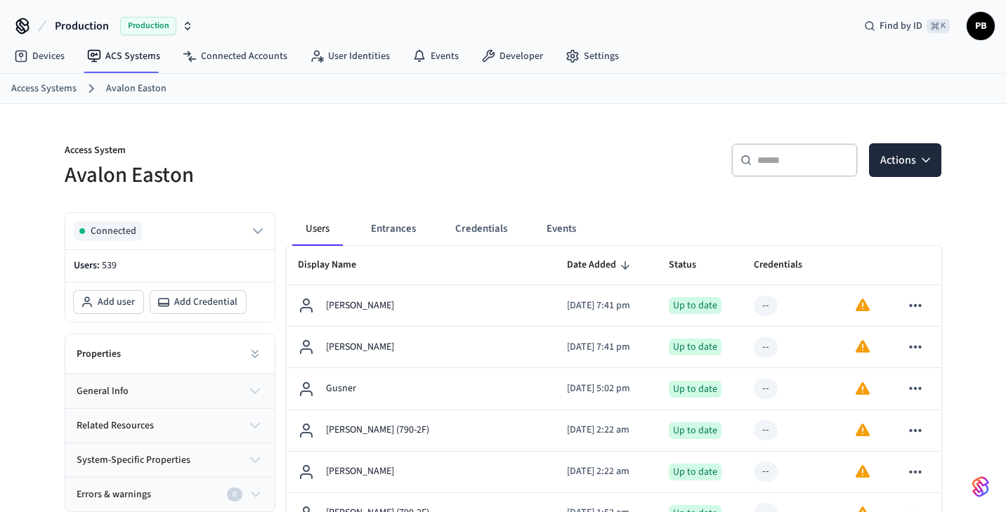
click at [798, 159] on input "text" at bounding box center [802, 160] width 91 height 14
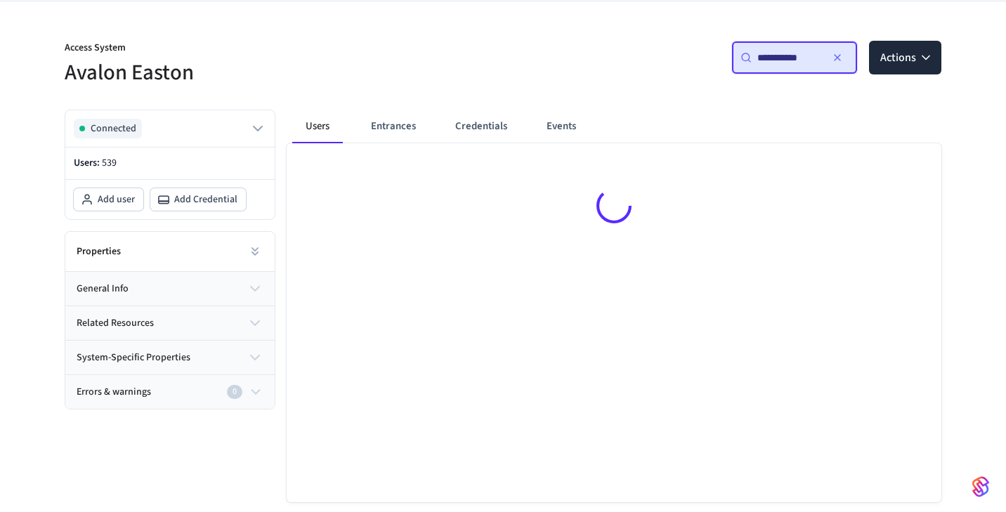
scroll to position [88, 0]
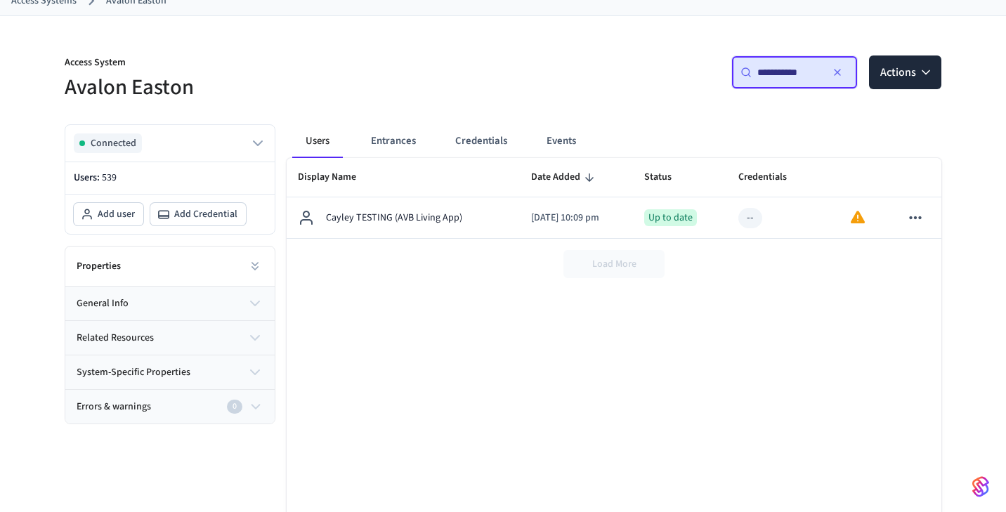
type input "**********"
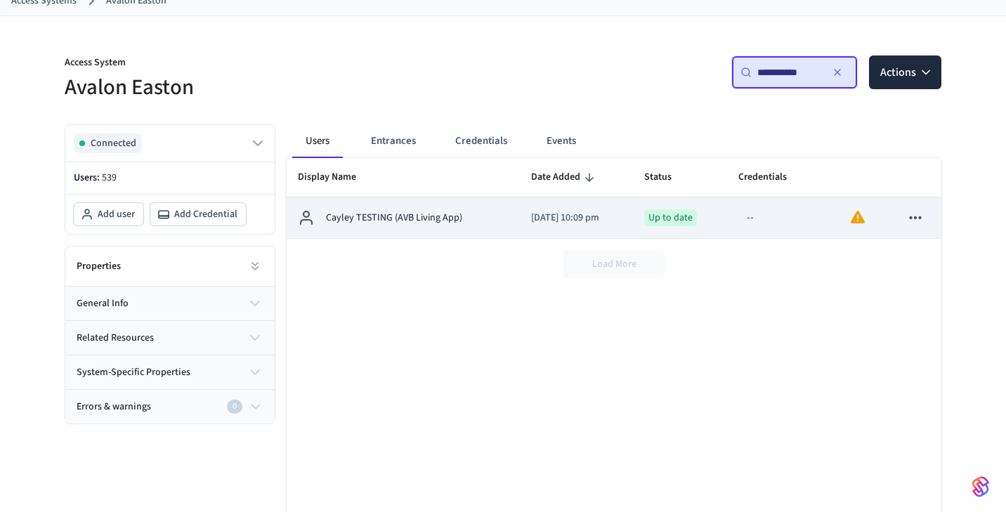
click at [493, 226] on div "Cayley TESTING (AVB Living App)" at bounding box center [403, 217] width 211 height 17
click at [531, 216] on p "2025/07/25 at 10:09 pm" at bounding box center [576, 218] width 91 height 15
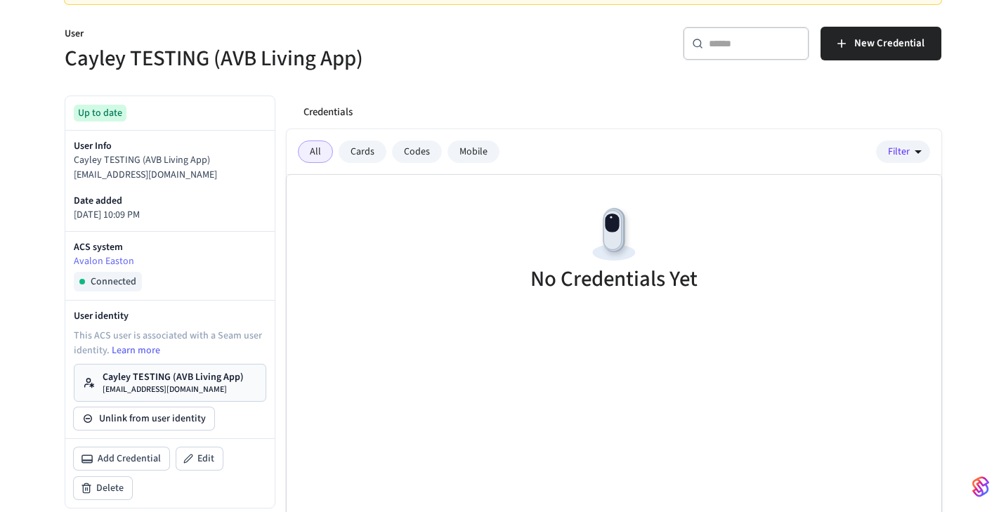
scroll to position [165, 0]
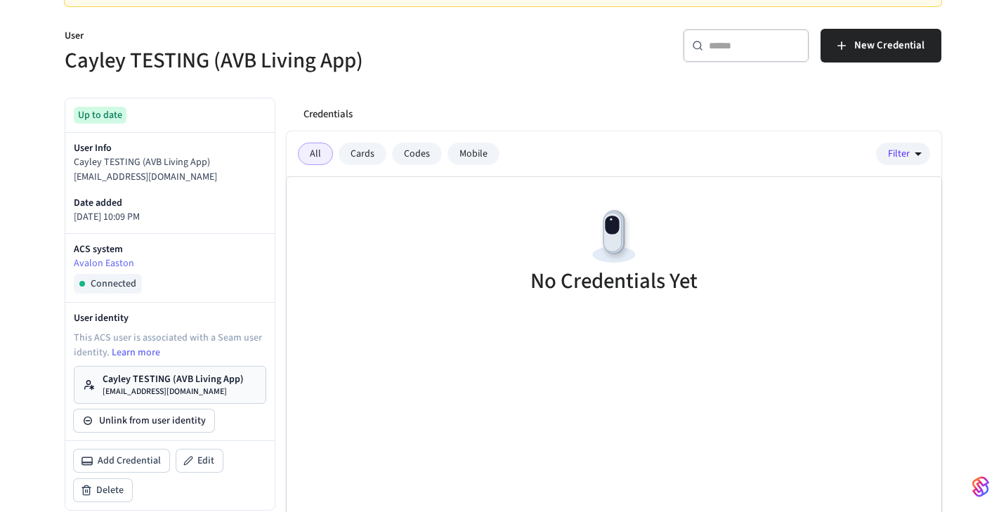
click at [209, 162] on p "Cayley TESTING (AVB Living App)" at bounding box center [170, 162] width 192 height 15
click at [209, 184] on div "User Info Cayley TESTING (AVB Living App) avb_utopia_test_user@yopmail.com Date…" at bounding box center [169, 183] width 209 height 100
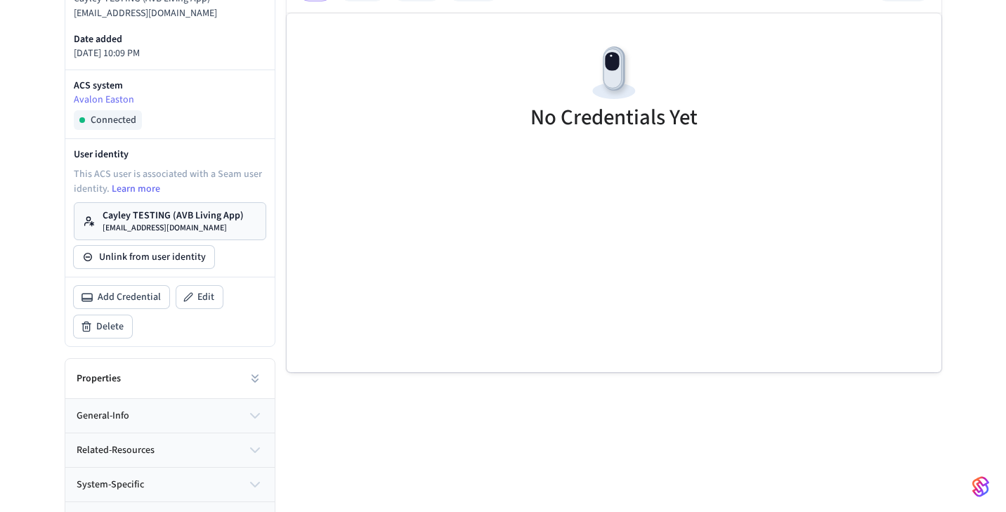
scroll to position [353, 0]
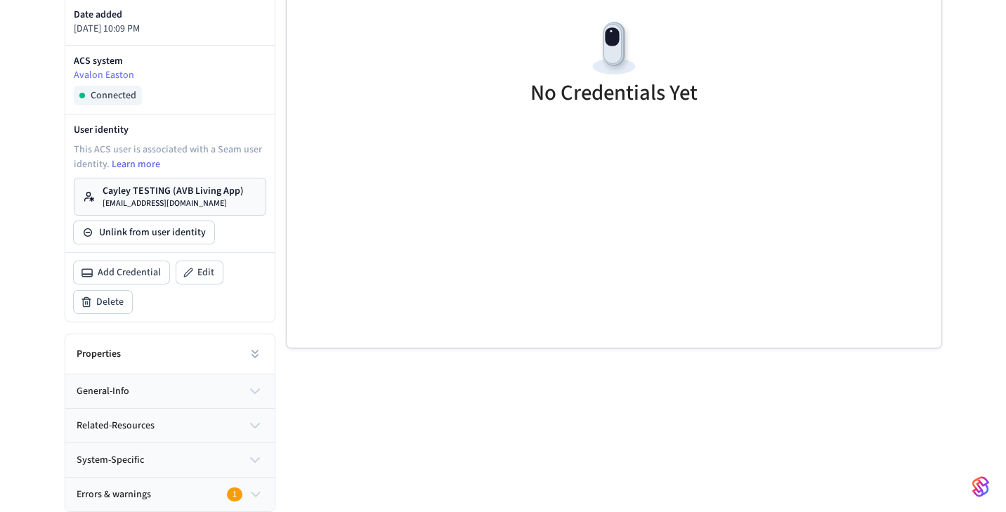
click at [252, 391] on icon "button" at bounding box center [255, 391] width 8 height 4
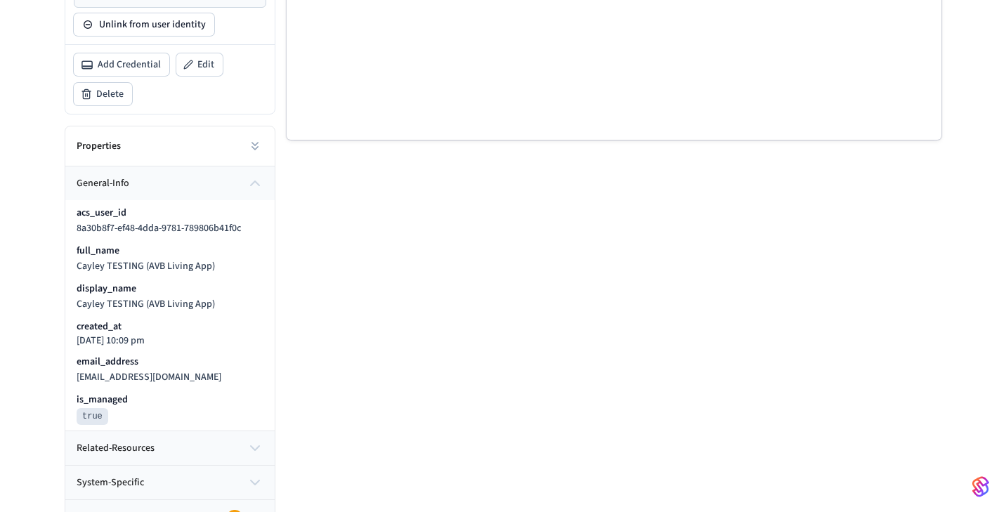
scroll to position [584, 0]
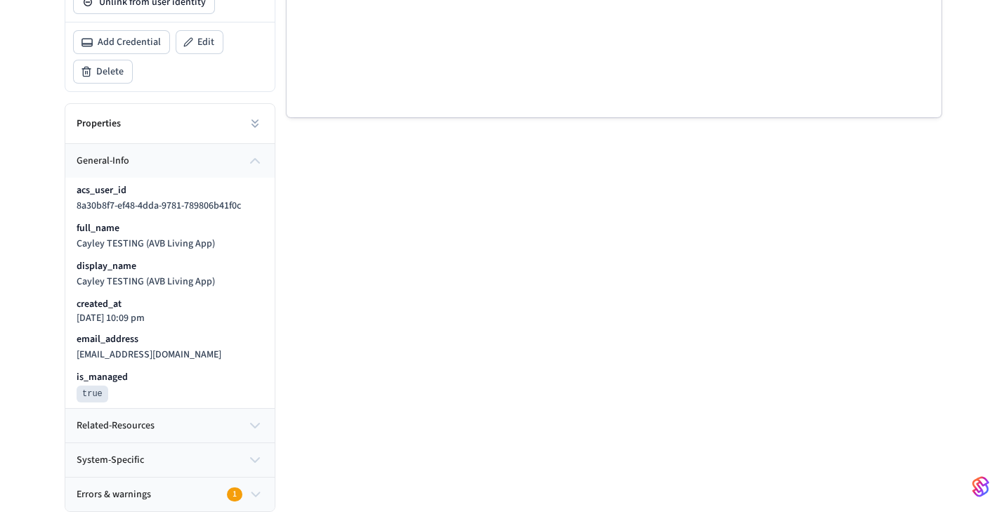
click at [253, 435] on button "related-resources" at bounding box center [169, 426] width 209 height 34
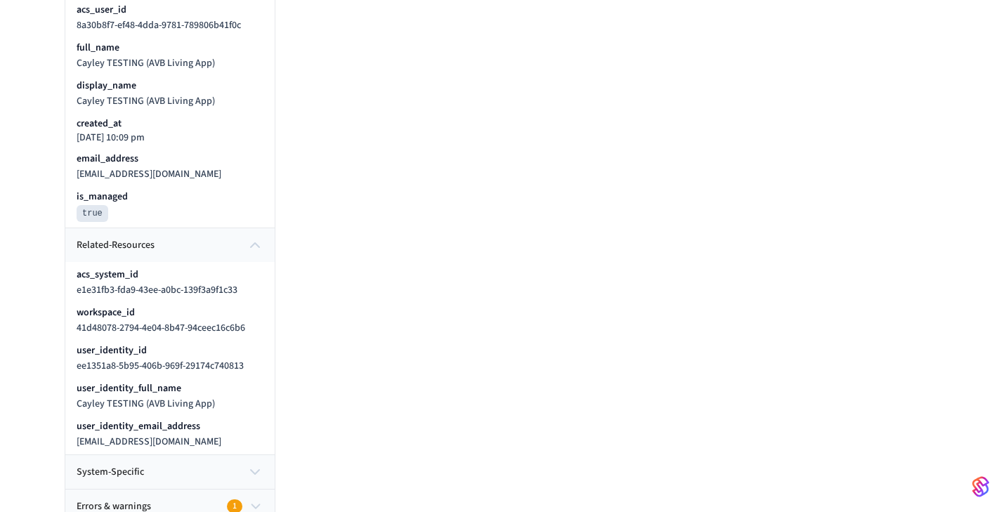
scroll to position [776, 0]
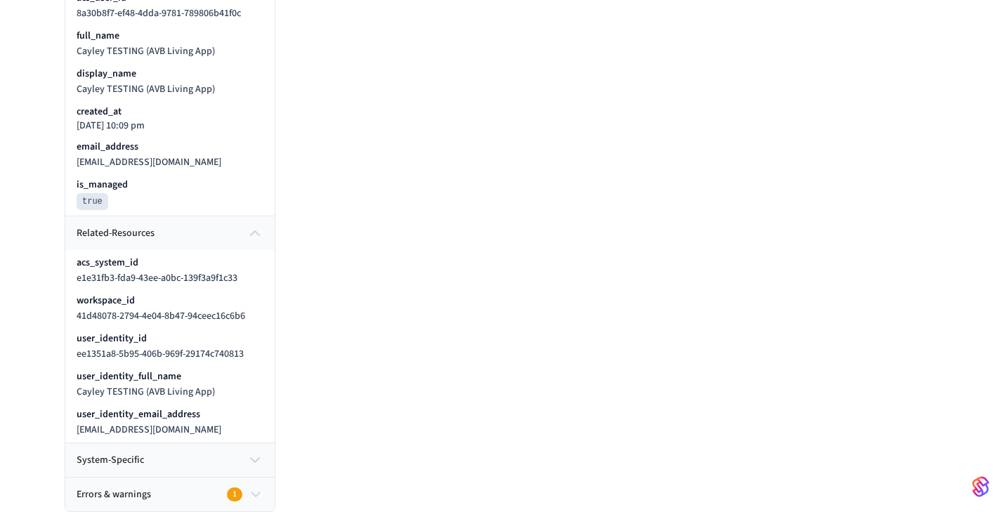
click at [249, 459] on icon "button" at bounding box center [255, 460] width 17 height 17
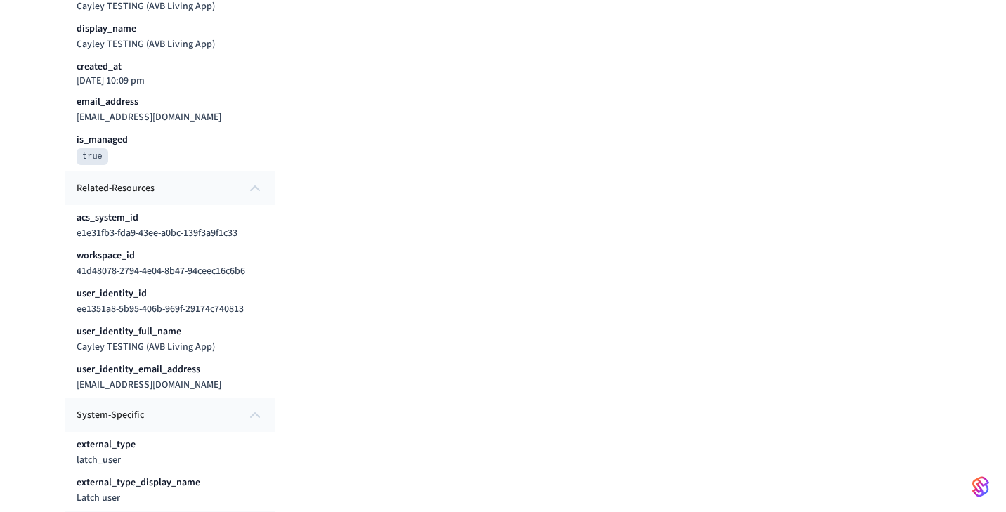
scroll to position [855, 0]
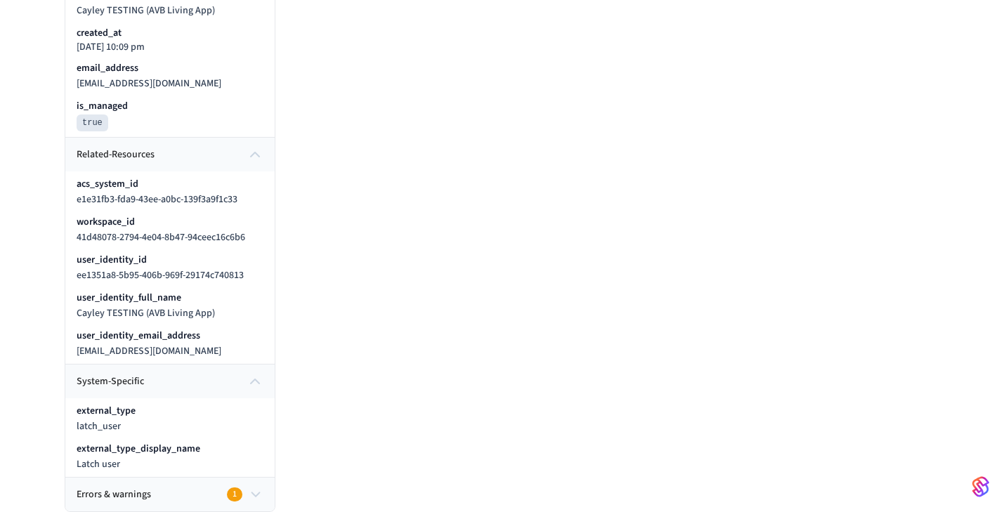
click at [256, 493] on icon "button" at bounding box center [255, 494] width 15 height 17
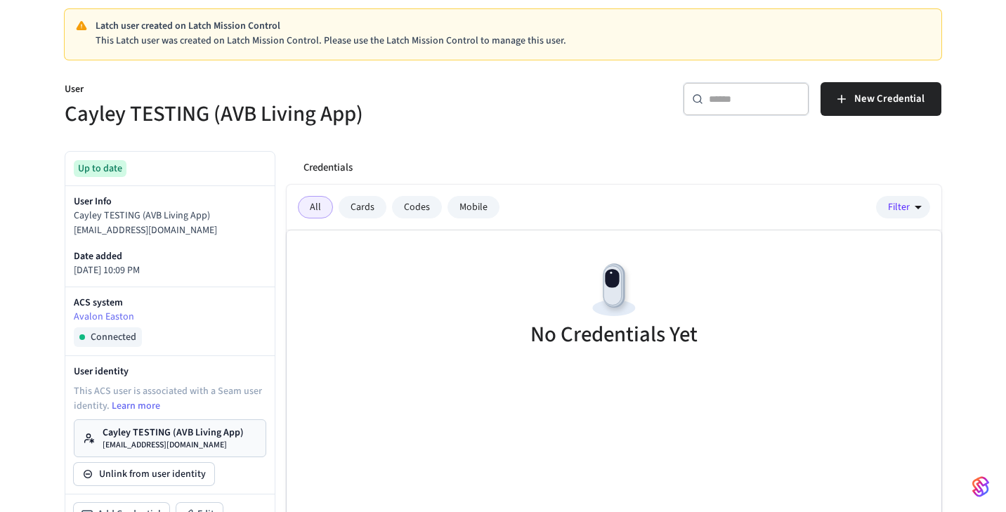
scroll to position [0, 0]
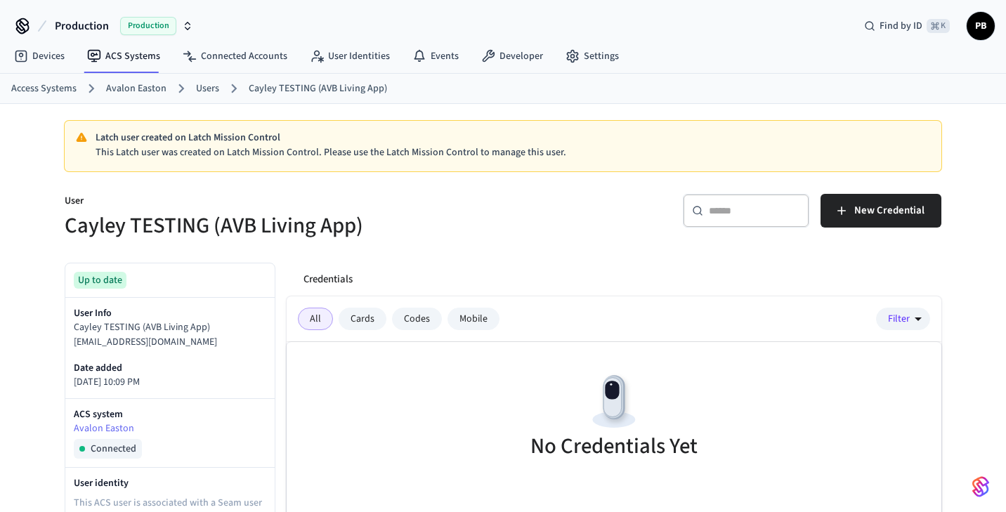
click at [158, 93] on link "Avalon Easton" at bounding box center [136, 88] width 60 height 15
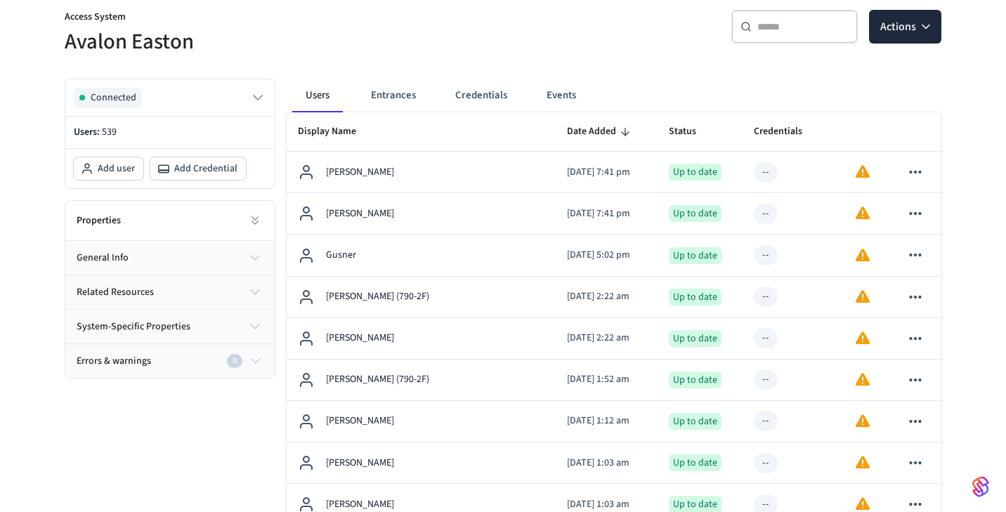
scroll to position [129, 0]
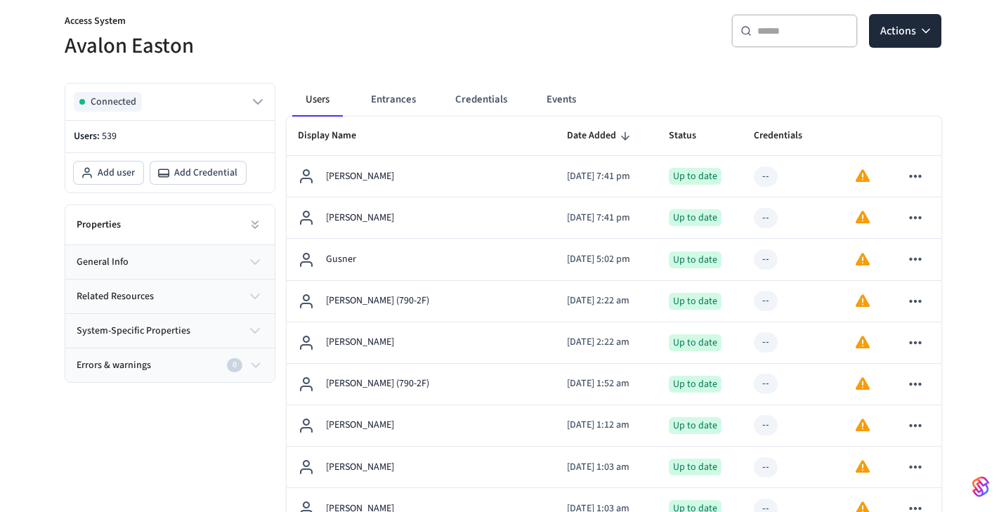
click at [537, 53] on div "​ ​ Actions" at bounding box center [726, 36] width 430 height 45
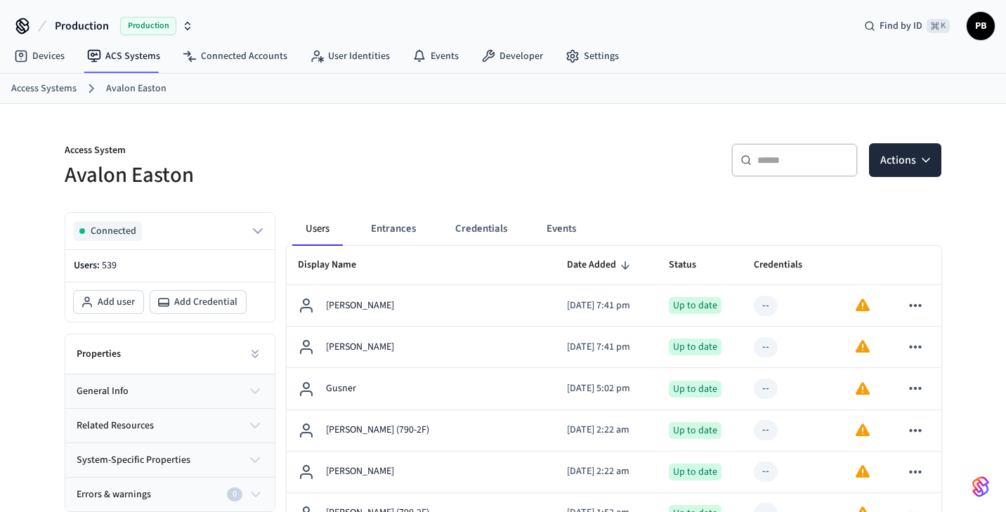
click at [550, 124] on div at bounding box center [503, 132] width 877 height 22
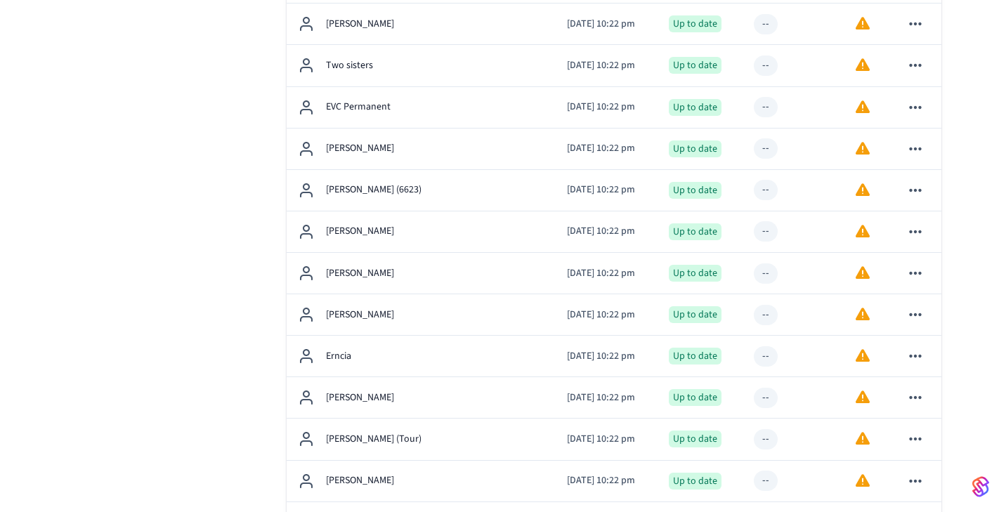
scroll to position [1937, 0]
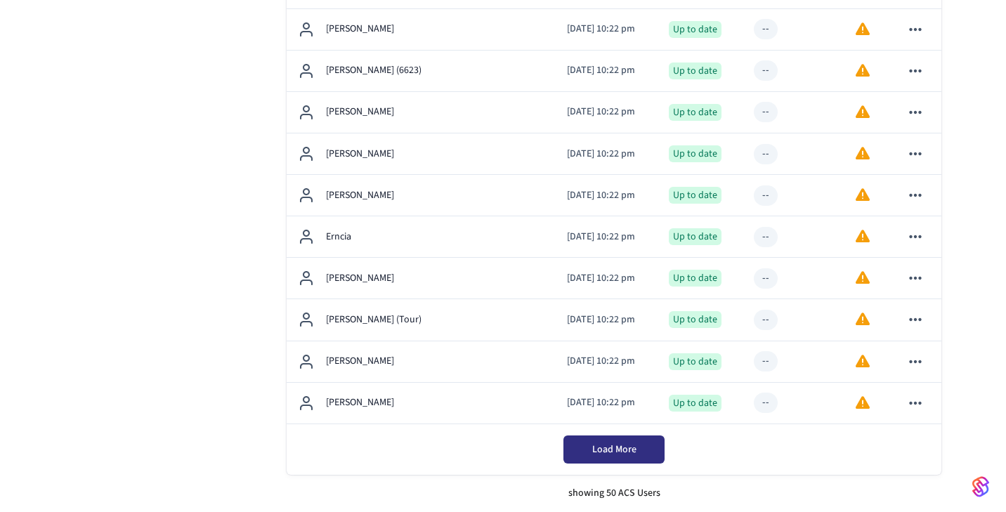
click at [609, 442] on button "Load More" at bounding box center [613, 449] width 101 height 28
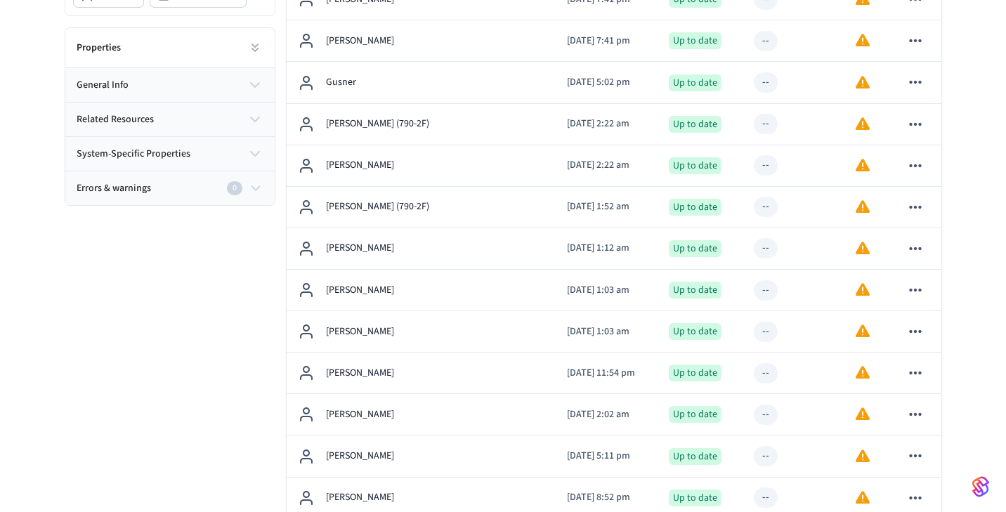
scroll to position [0, 0]
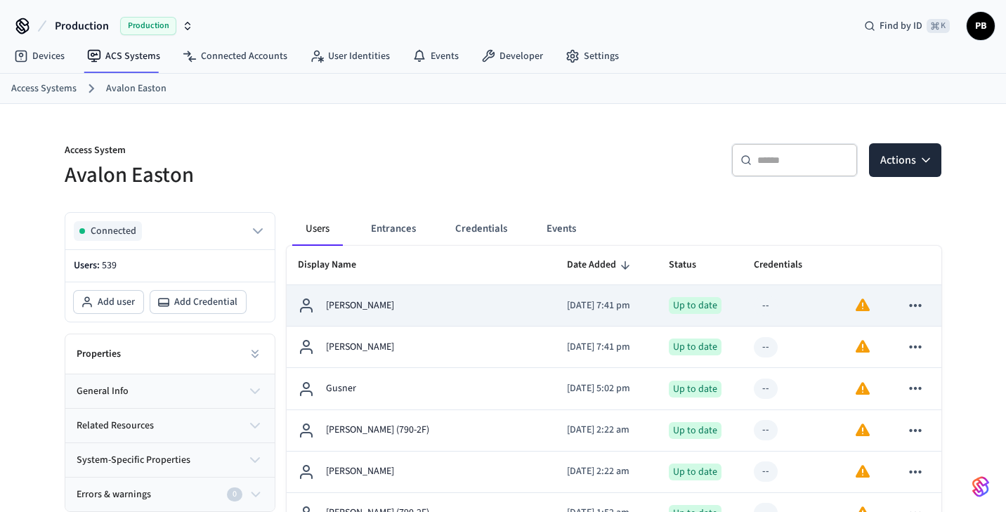
click at [392, 296] on td "Jacqueline DaSilva" at bounding box center [421, 305] width 269 height 41
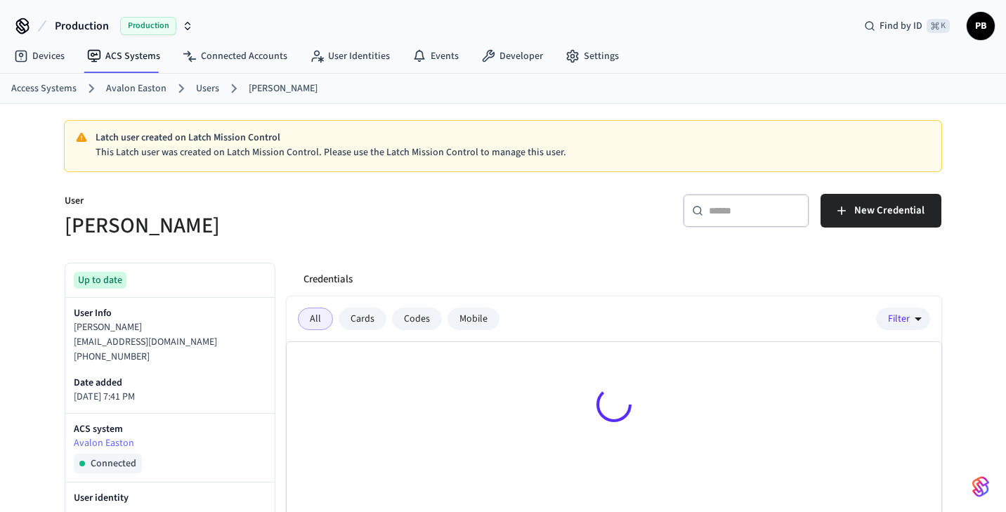
click at [467, 228] on h5 "Jacqueline DaSilva" at bounding box center [280, 225] width 430 height 29
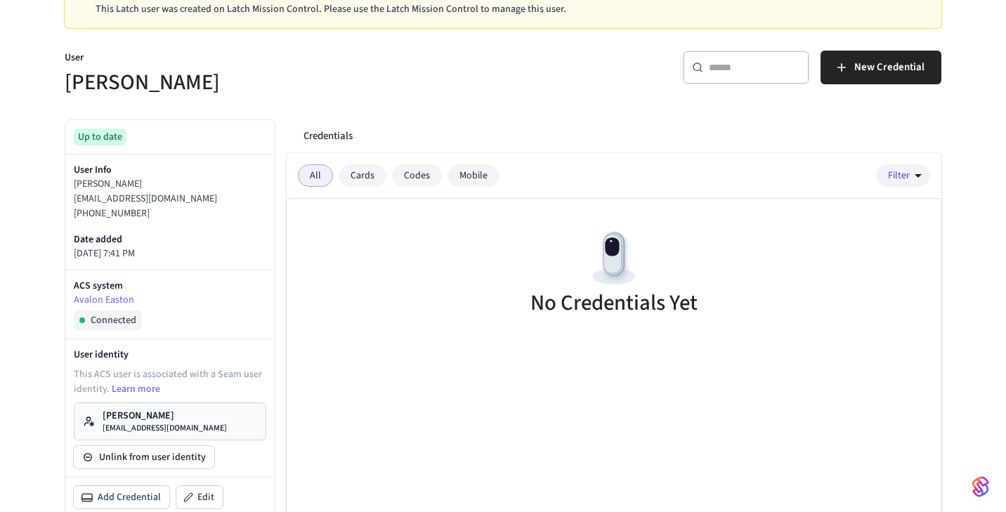
scroll to position [141, 0]
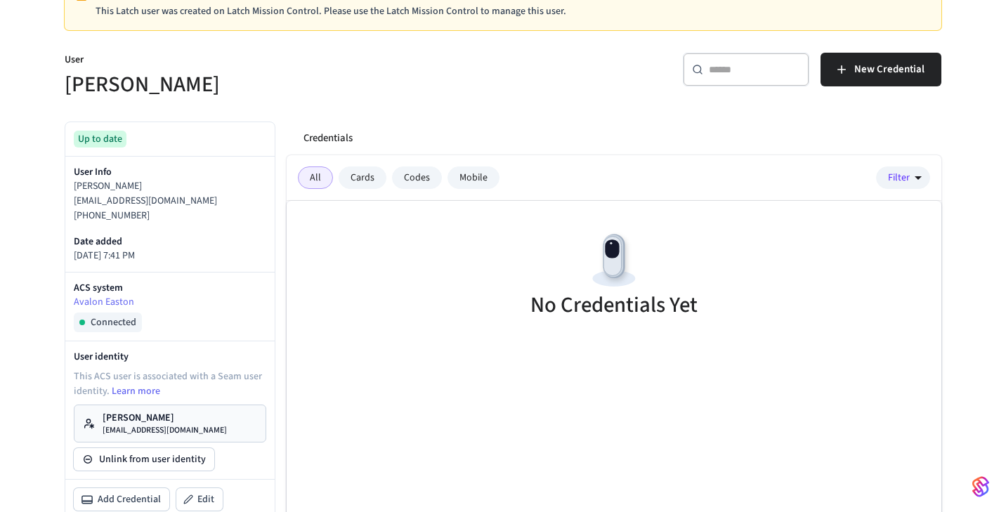
click at [372, 94] on h5 "Jacqueline DaSilva" at bounding box center [280, 84] width 430 height 29
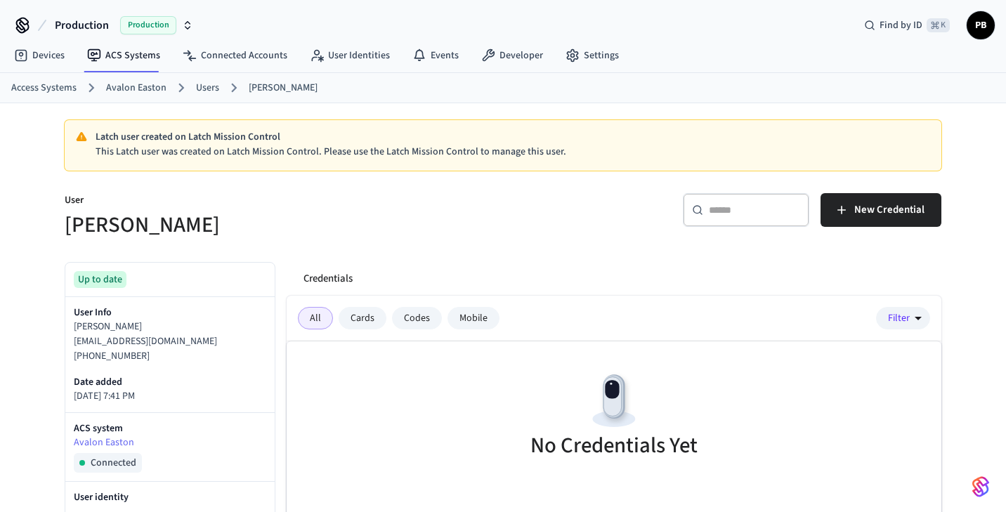
scroll to position [0, 0]
click at [133, 96] on link "Avalon Easton" at bounding box center [136, 88] width 60 height 15
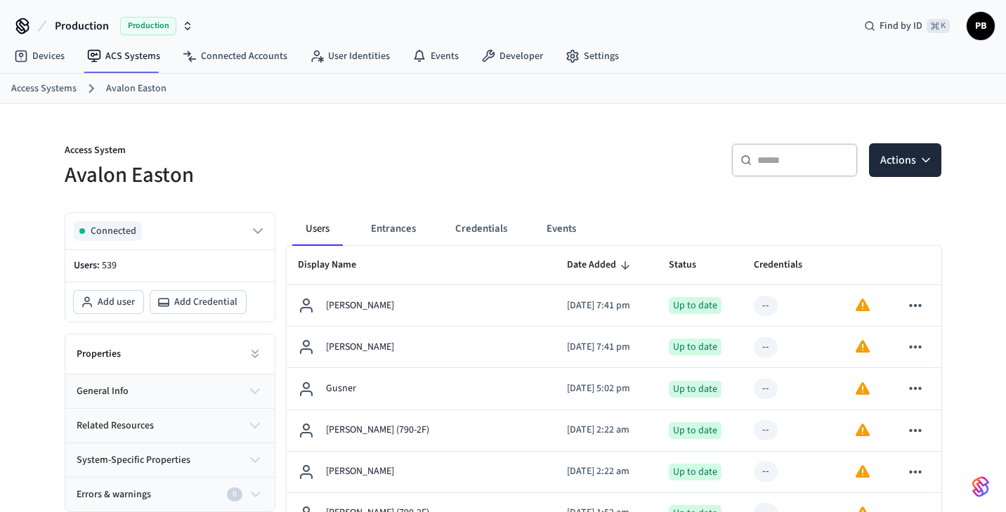
click at [301, 157] on p "Access System" at bounding box center [280, 152] width 430 height 18
click at [512, 154] on div "​ ​ Actions" at bounding box center [726, 165] width 430 height 45
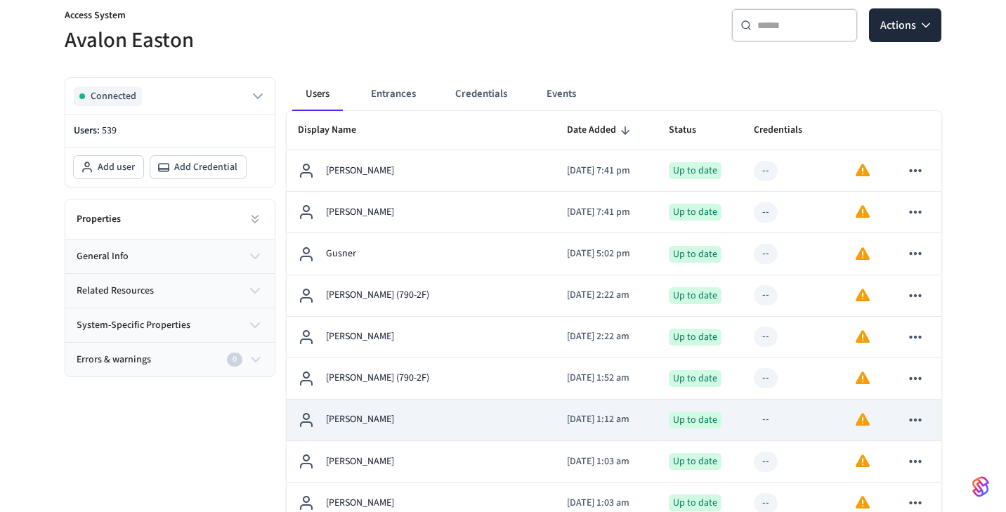
scroll to position [67, 0]
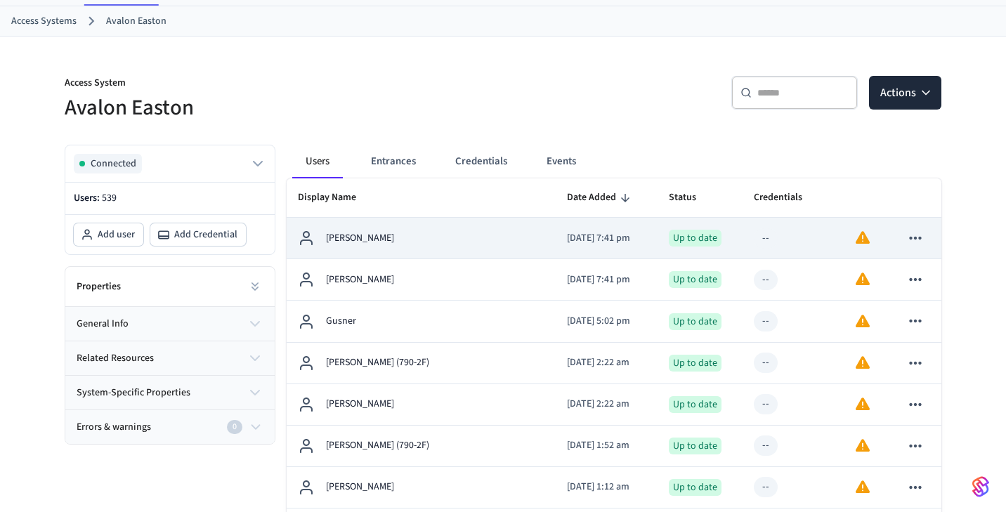
click at [431, 232] on div "Jacqueline DaSilva" at bounding box center [421, 238] width 247 height 17
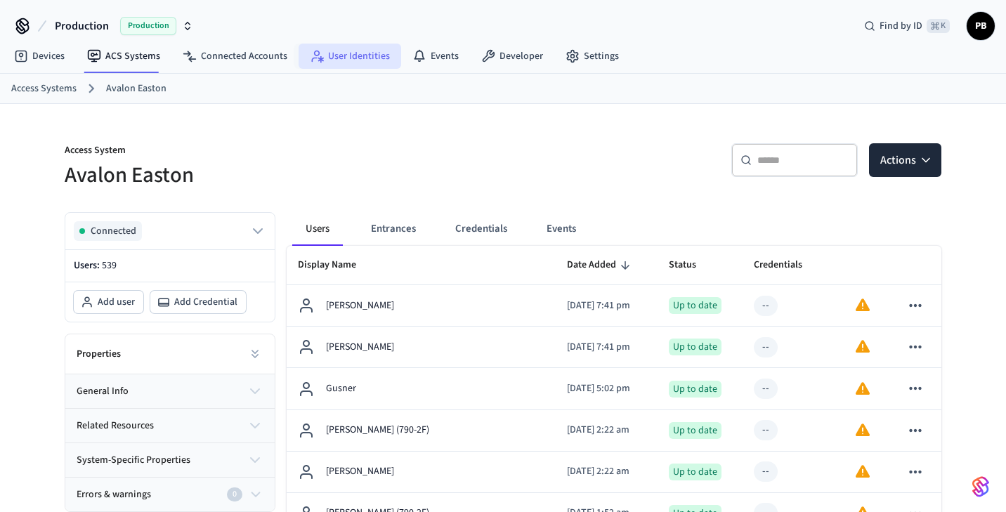
click at [336, 46] on link "User Identities" at bounding box center [350, 56] width 103 height 25
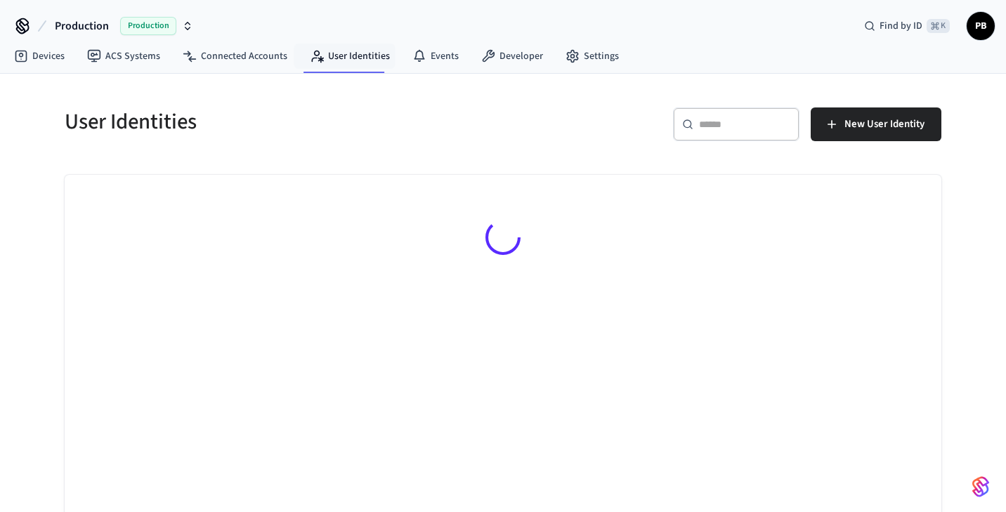
click at [471, 148] on div "User Identities" at bounding box center [271, 122] width 447 height 62
click at [399, 178] on div at bounding box center [503, 240] width 877 height 130
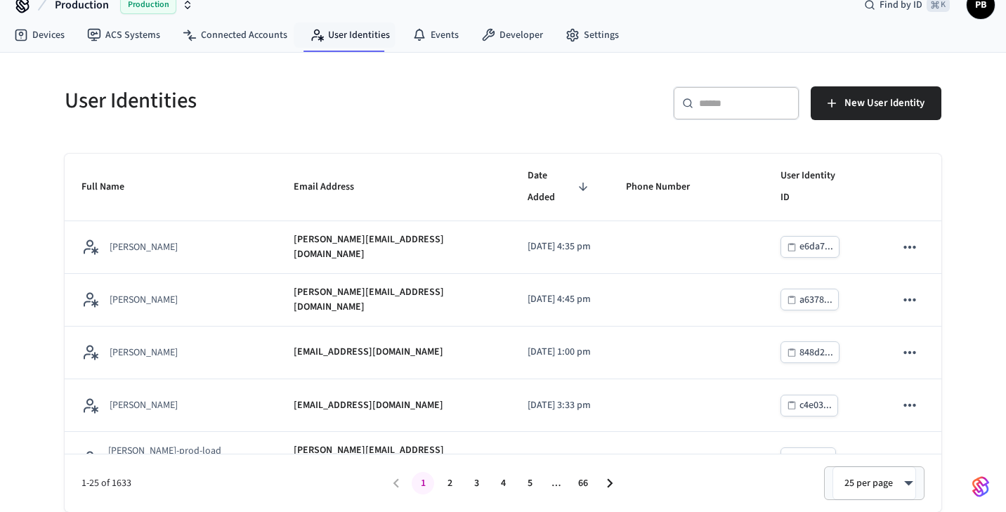
click at [454, 146] on div "**********" at bounding box center [502, 282] width 899 height 459
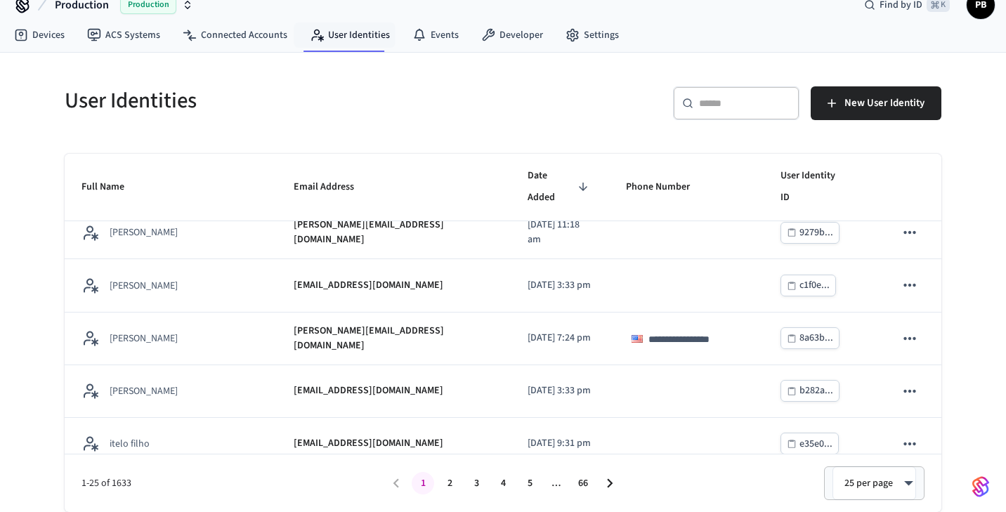
scroll to position [318, 0]
